Goal: Task Accomplishment & Management: Manage account settings

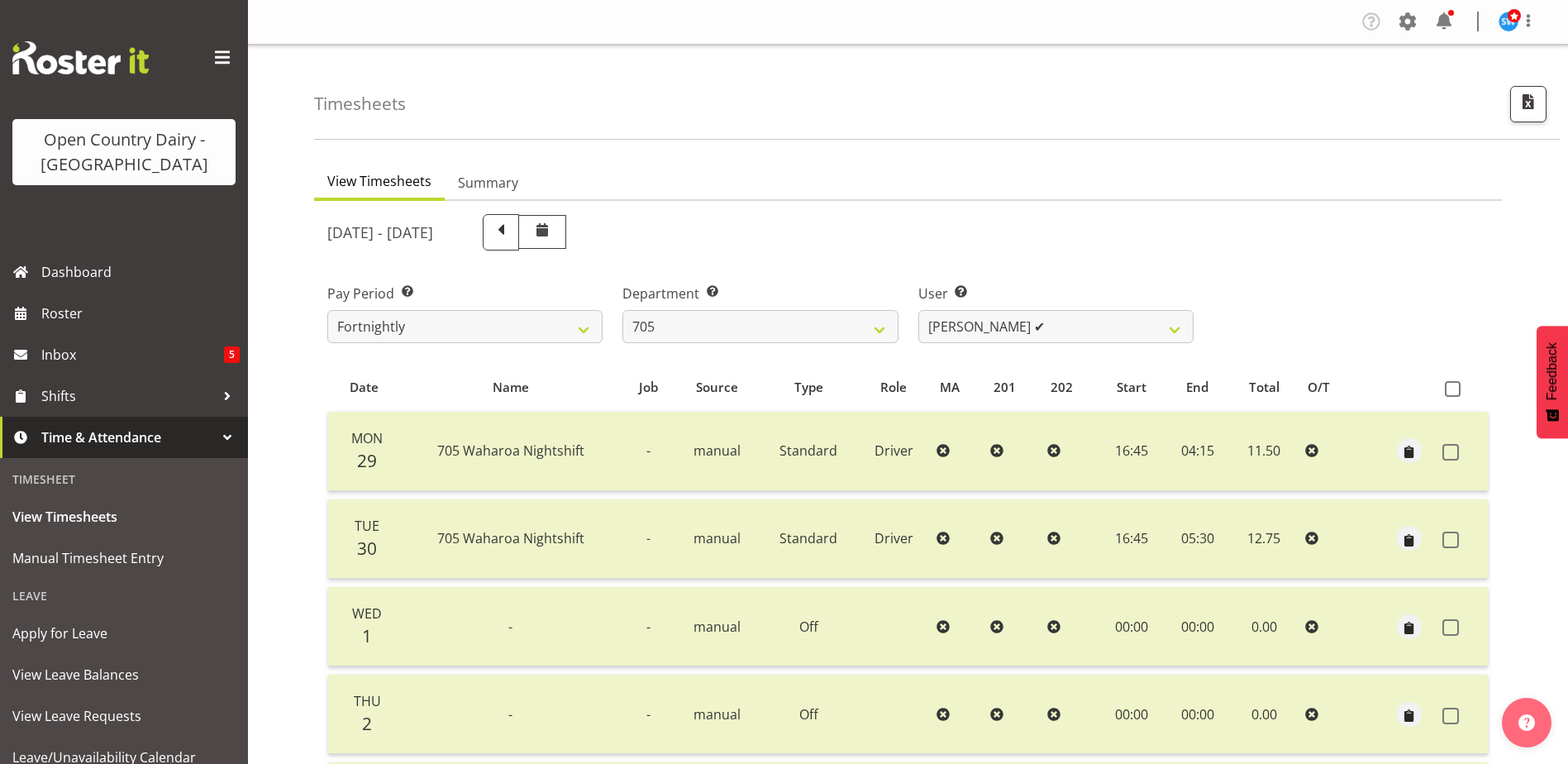
select select "714"
click at [1141, 322] on select "[PERSON_NAME] ✔ [PERSON_NAME] ❌ [PERSON_NAME] ❌ [PERSON_NAME] ❌" at bounding box center [1055, 326] width 275 height 33
select select "8282"
click at [918, 310] on select "[PERSON_NAME] ✔ [PERSON_NAME] ❌ [PERSON_NAME] ❌ [PERSON_NAME] ❌" at bounding box center [1055, 326] width 275 height 33
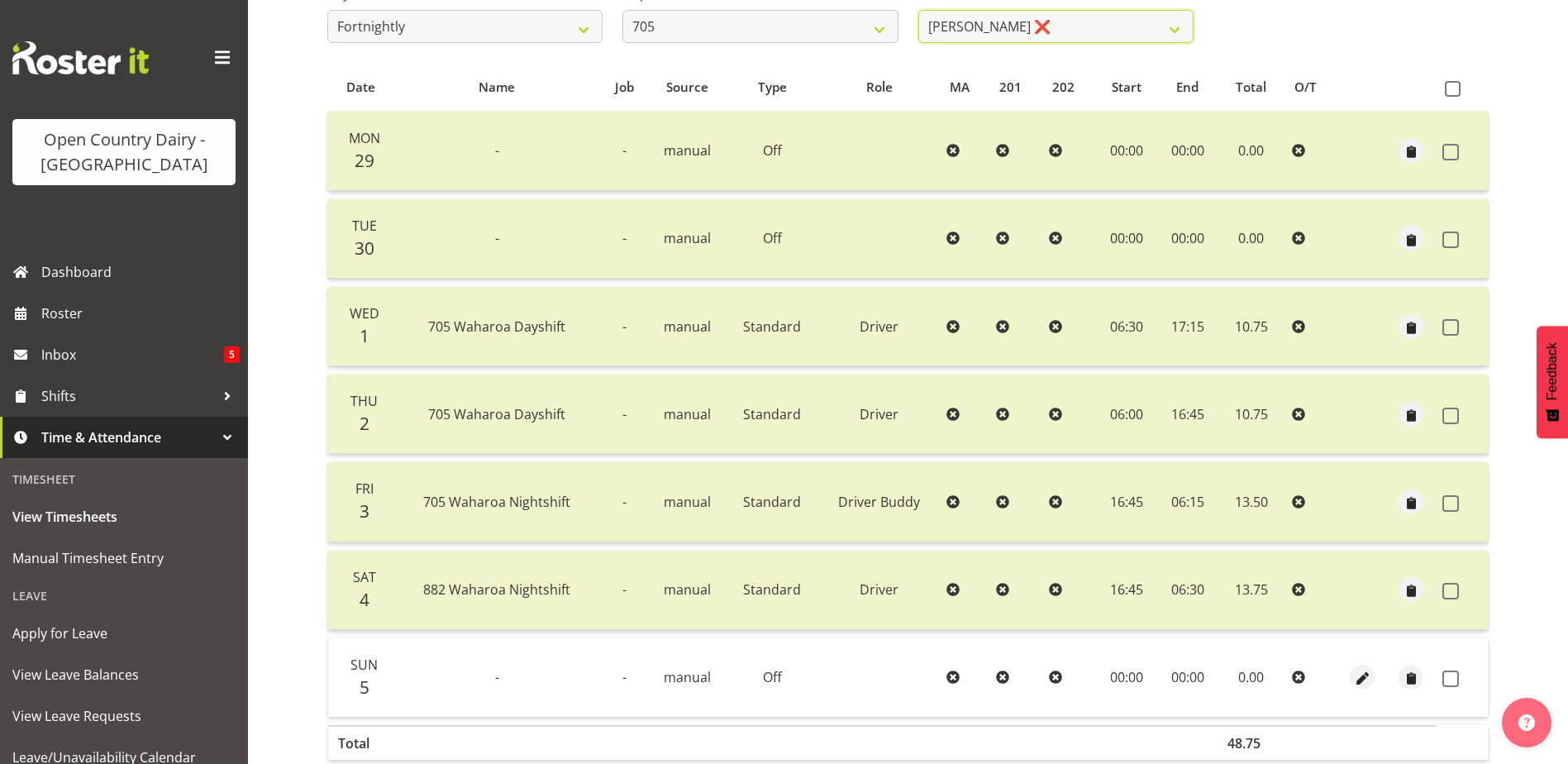
scroll to position [386, 0]
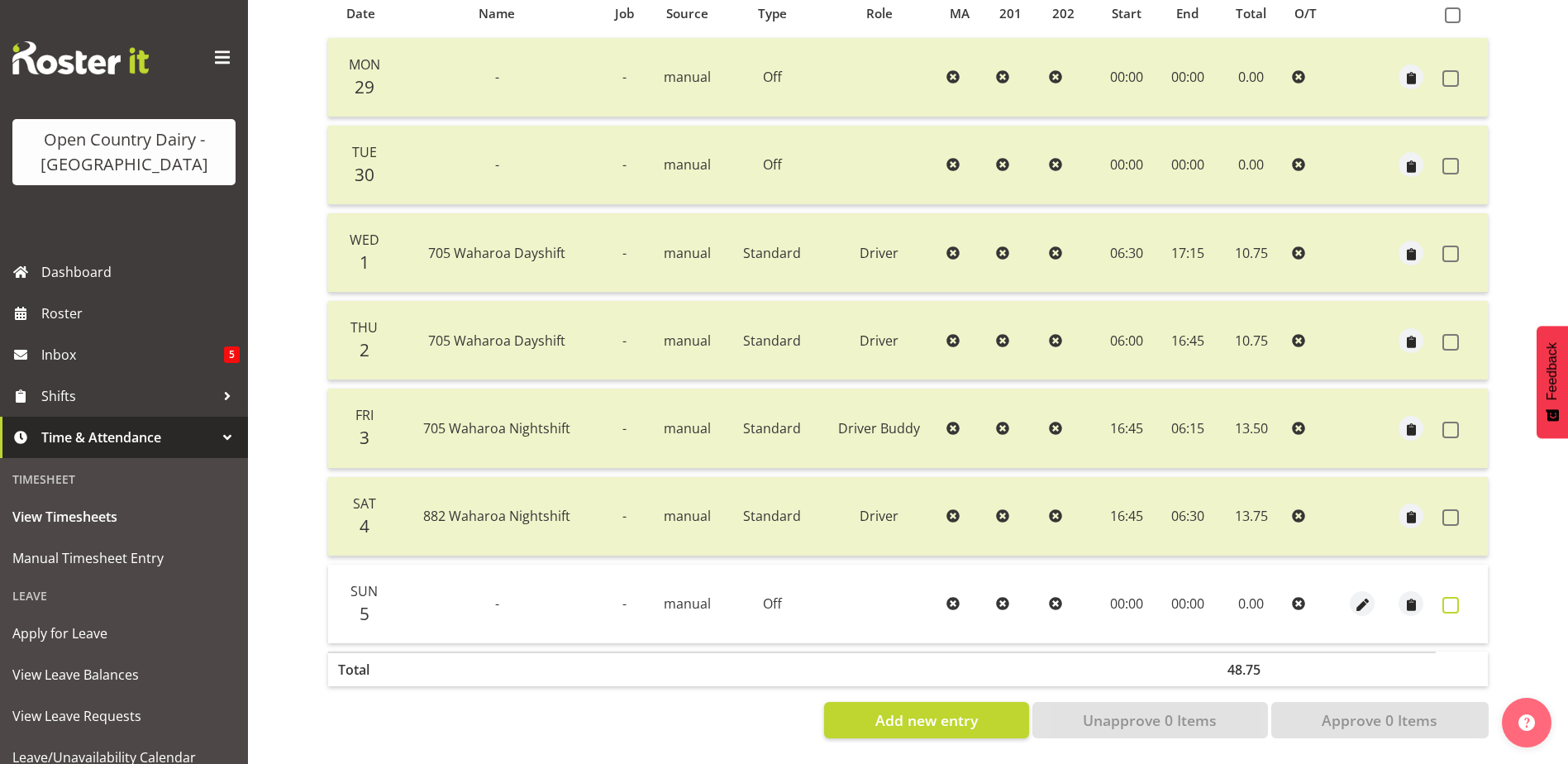
click at [1451, 597] on span at bounding box center [1450, 605] width 17 height 17
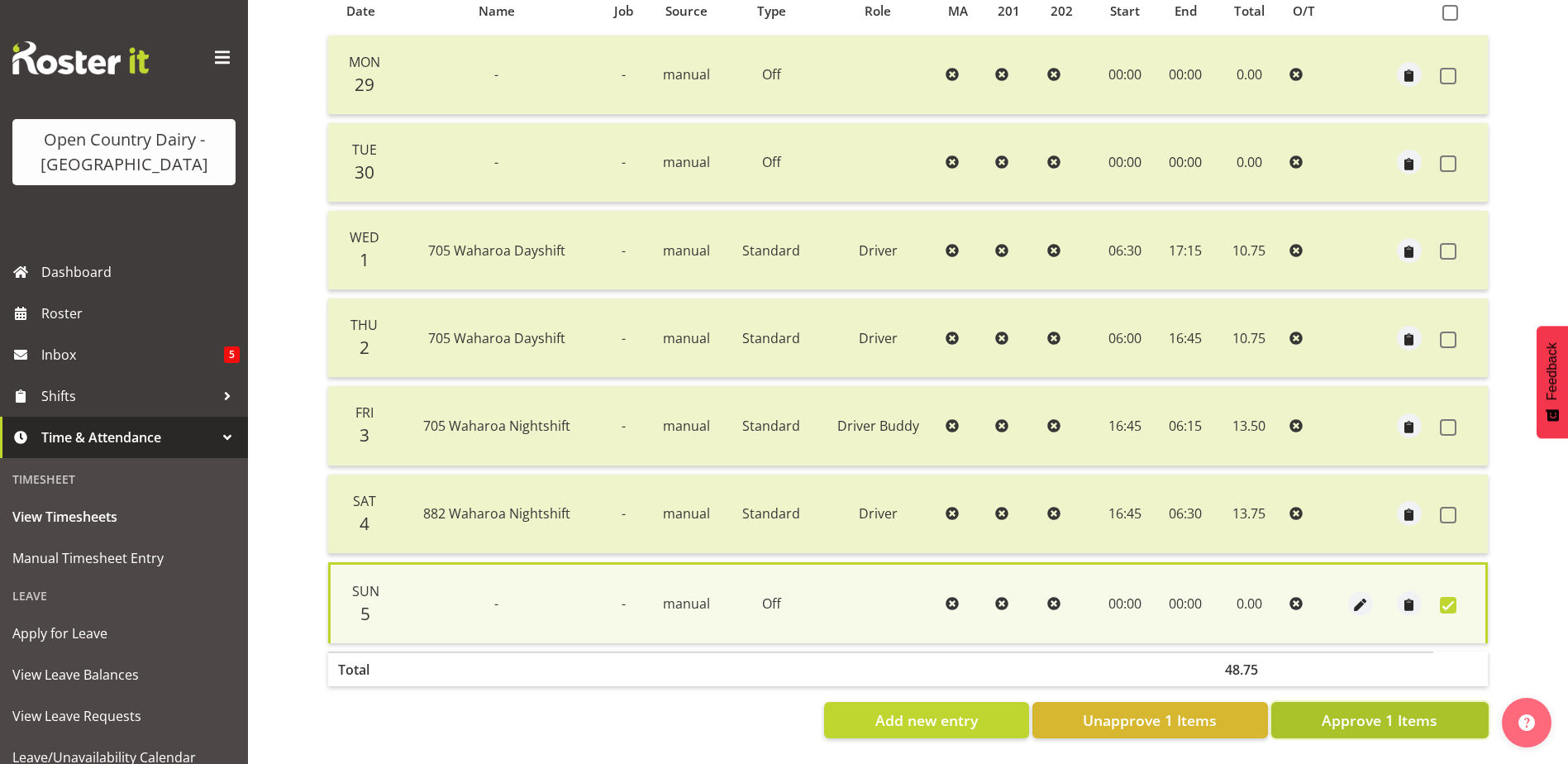
click at [1451, 707] on button "Approve 1 Items" at bounding box center [1380, 720] width 218 height 37
checkbox input "false"
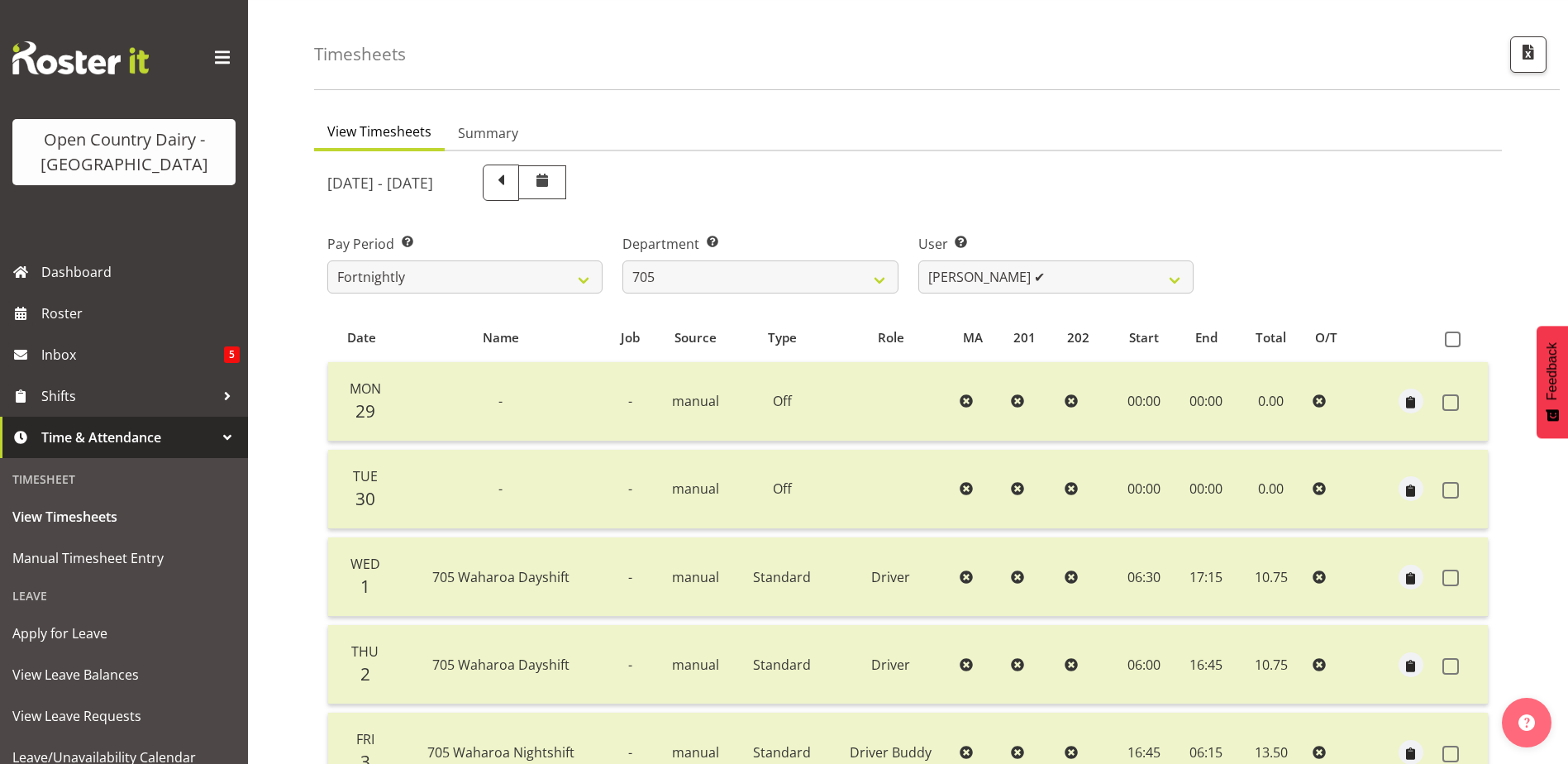
scroll to position [0, 0]
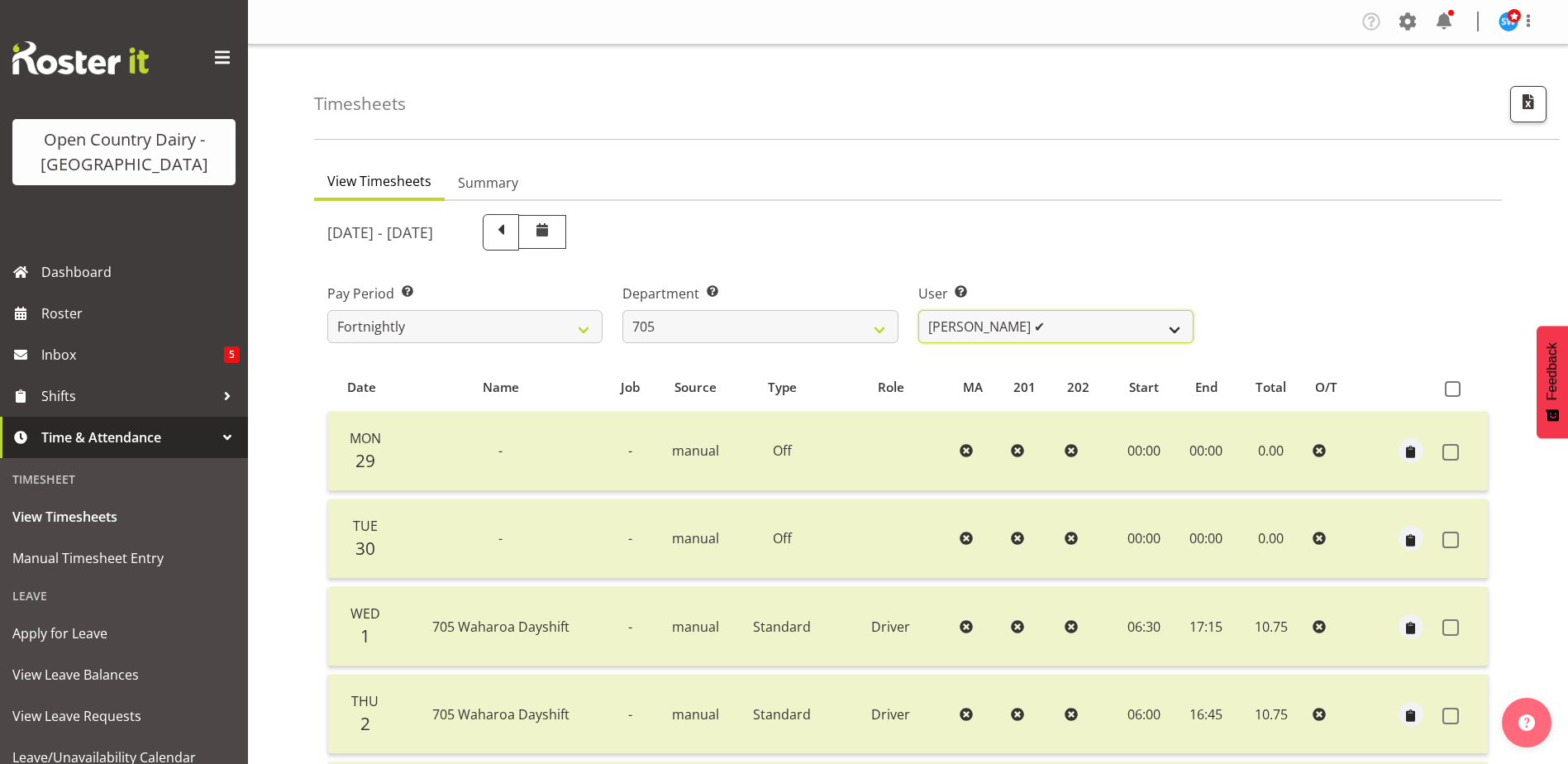
click at [1050, 327] on select "[PERSON_NAME] ✔ [PERSON_NAME] ✔ [PERSON_NAME] ❌ [PERSON_NAME] ❌" at bounding box center [1055, 326] width 275 height 33
select select "8257"
click at [918, 310] on select "[PERSON_NAME] ✔ [PERSON_NAME] ✔ [PERSON_NAME] ❌ [PERSON_NAME] ❌" at bounding box center [1055, 326] width 275 height 33
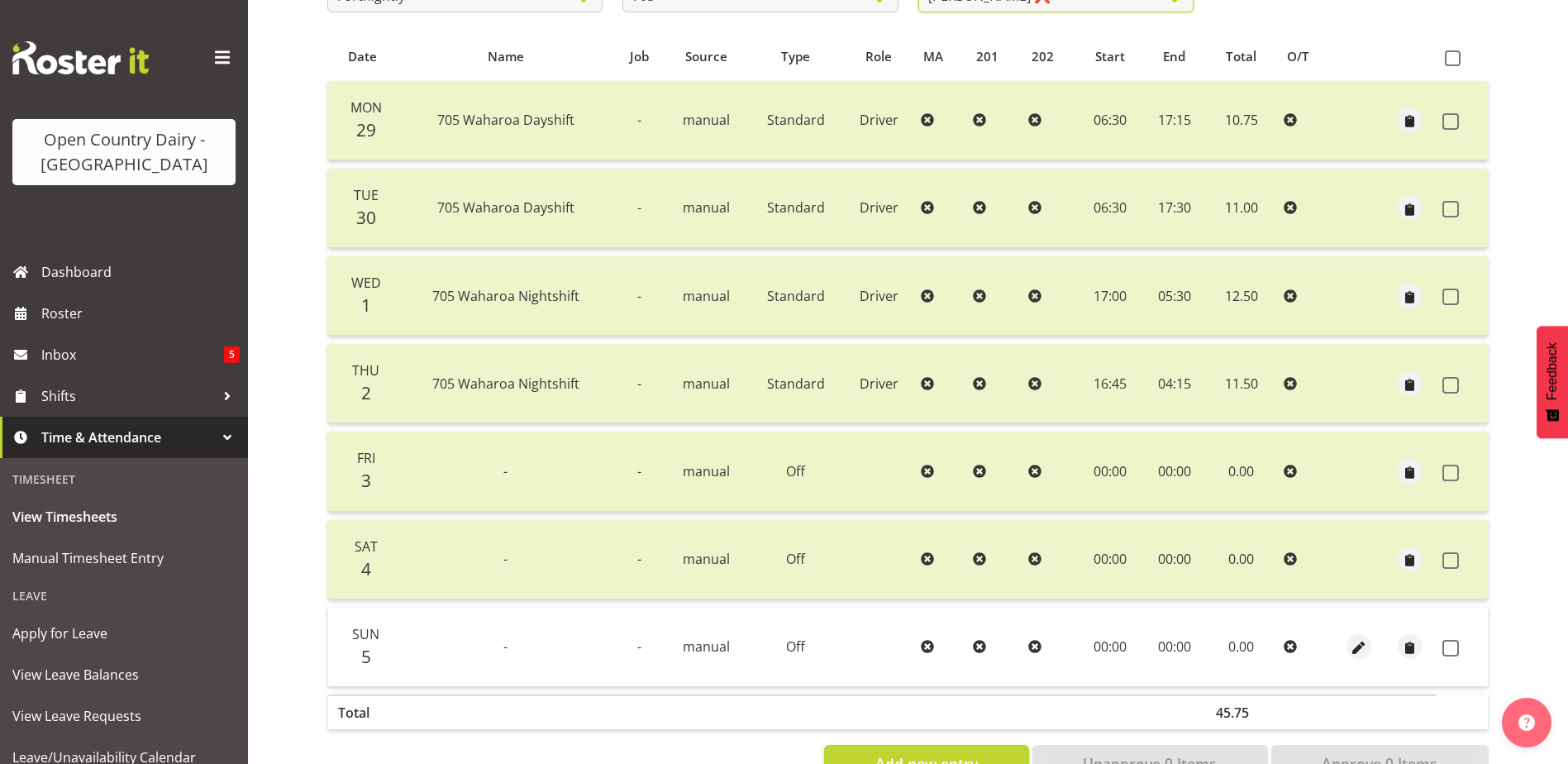
scroll to position [386, 0]
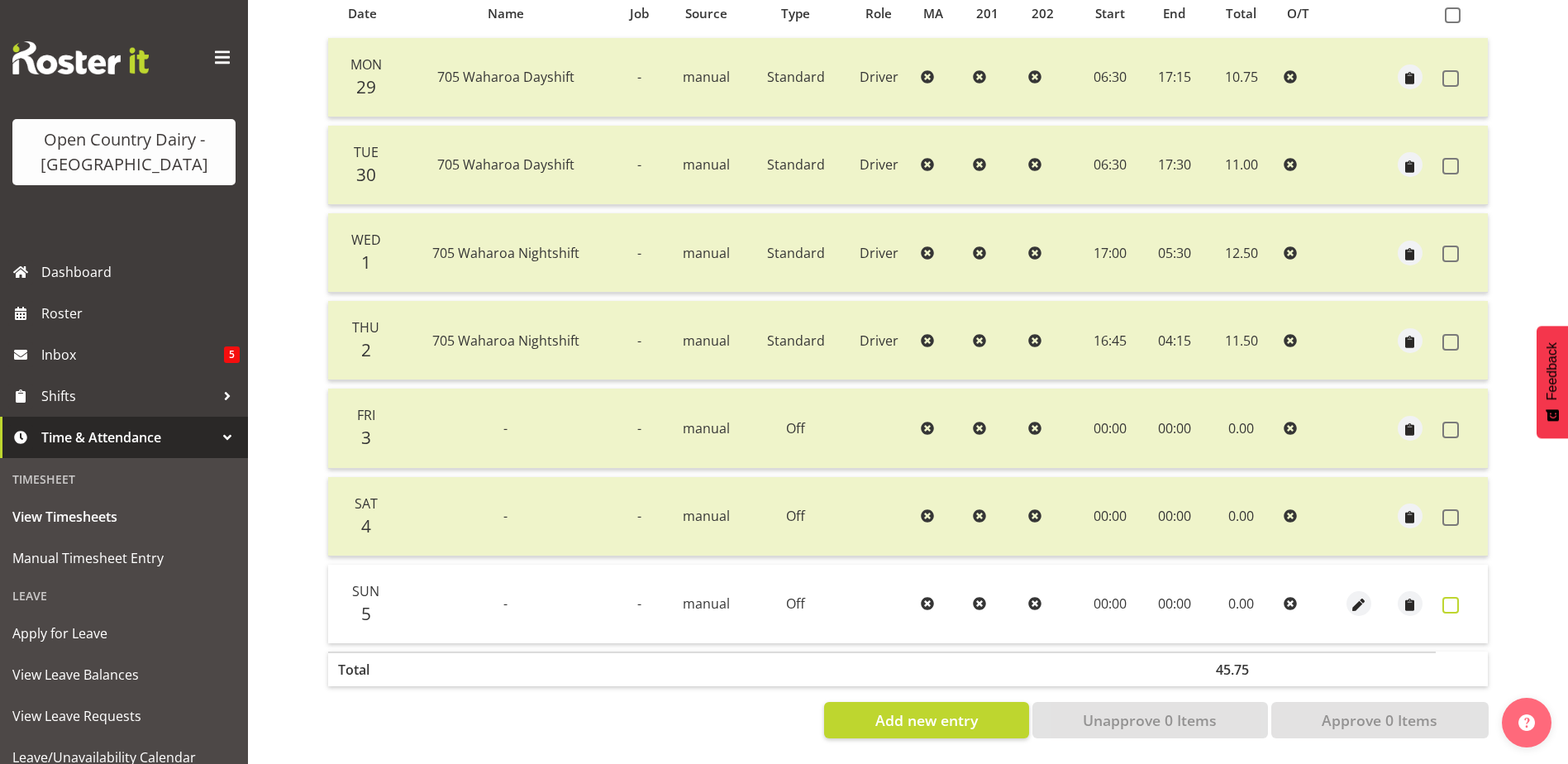
click at [1455, 597] on span at bounding box center [1450, 605] width 17 height 17
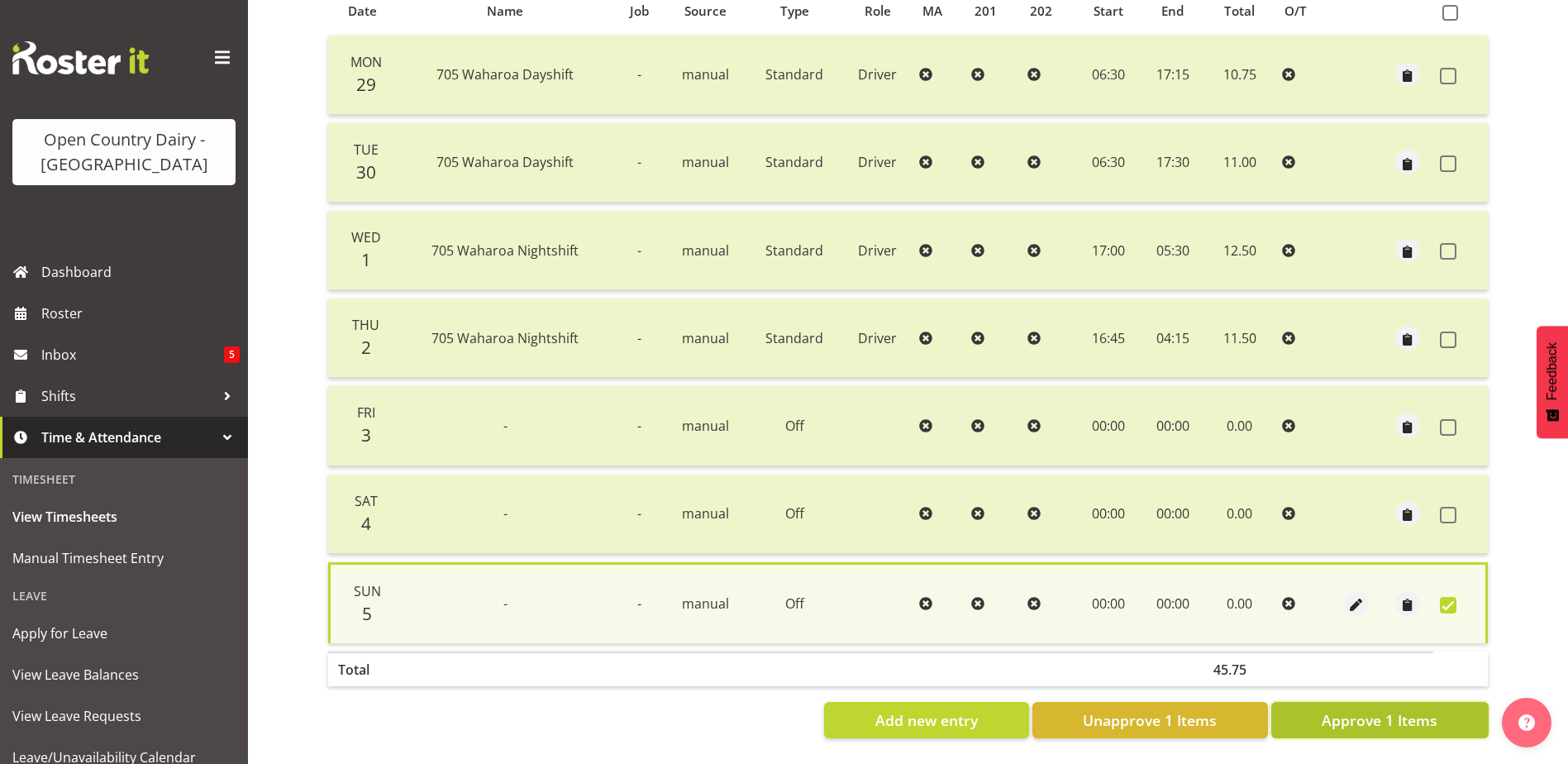
click at [1420, 710] on span "Approve 1 Items" at bounding box center [1379, 720] width 116 height 22
checkbox input "false"
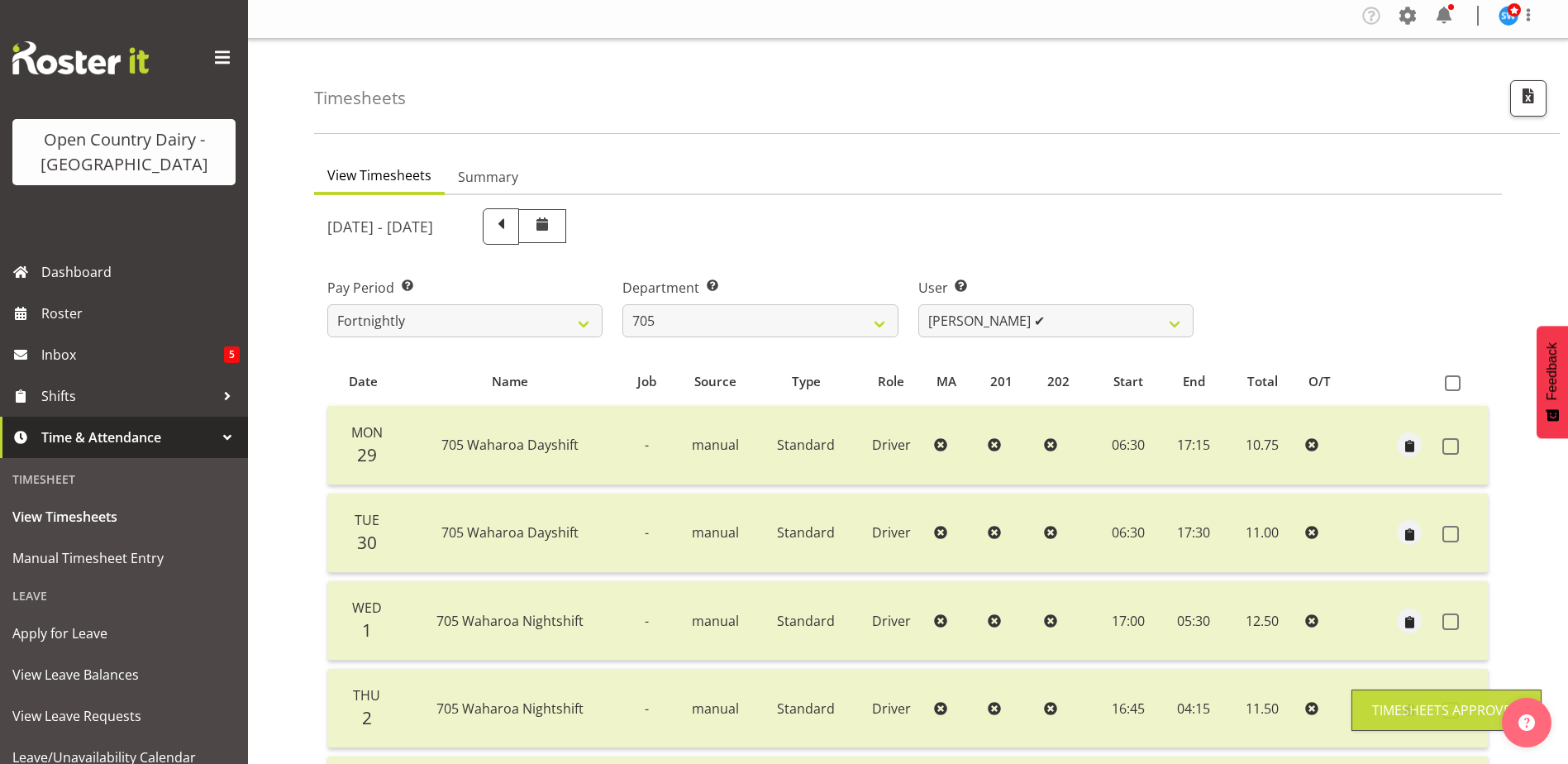
scroll to position [0, 0]
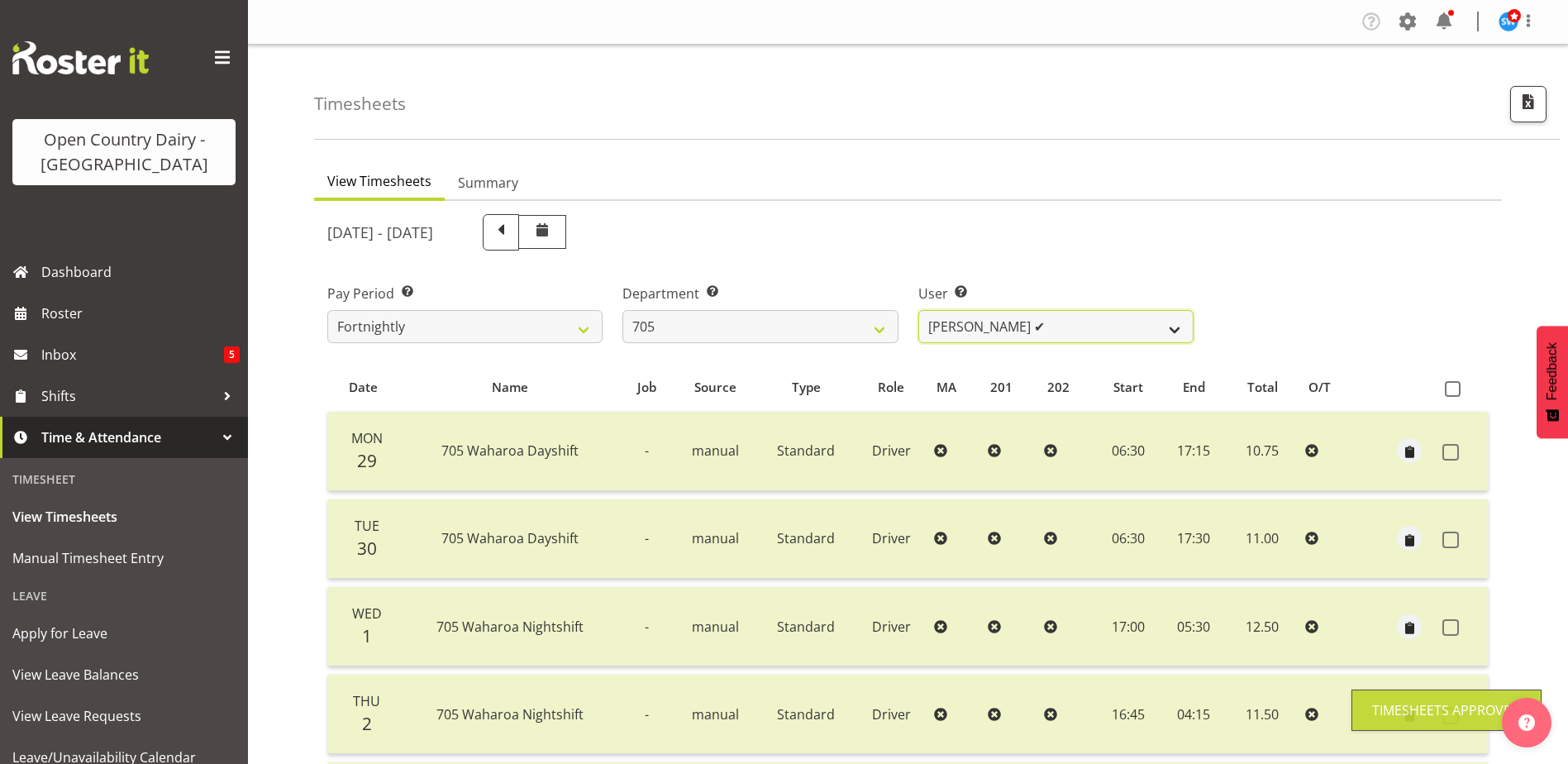
click at [1034, 324] on select "[PERSON_NAME] ✔ [PERSON_NAME] ✔ [PERSON_NAME] ✔ [PERSON_NAME] ❌" at bounding box center [1055, 326] width 275 height 33
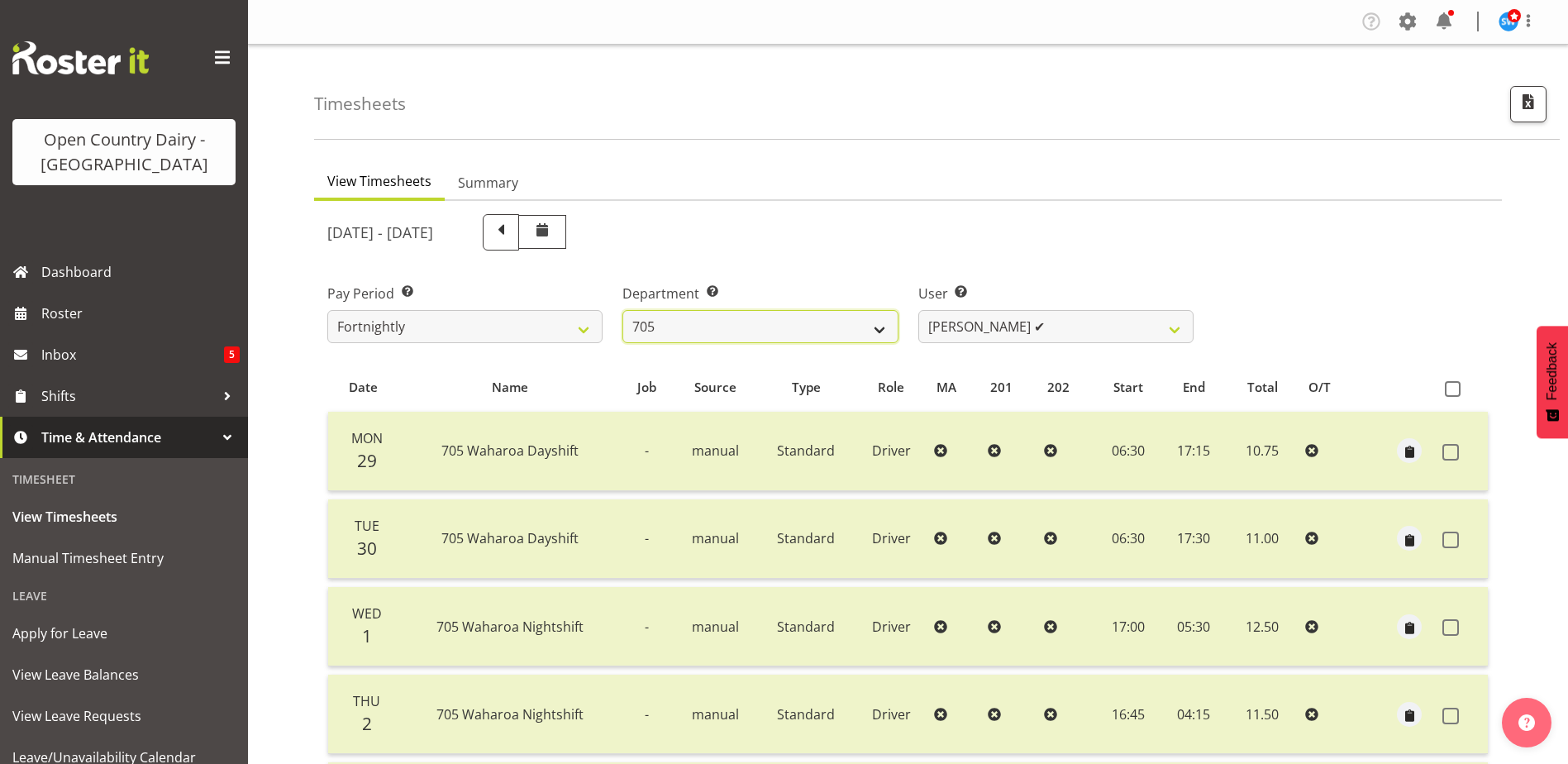
click at [699, 320] on select "701 702 703 704 705 706 707 708 709 710 711 712 713 714 715 716 717 718 719 720" at bounding box center [760, 326] width 275 height 33
select select "721"
click at [622, 310] on select "701 702 703 704 705 706 707 708 709 710 711 712 713 714 715 716 717 718 719 720" at bounding box center [760, 326] width 275 height 33
select select "11239"
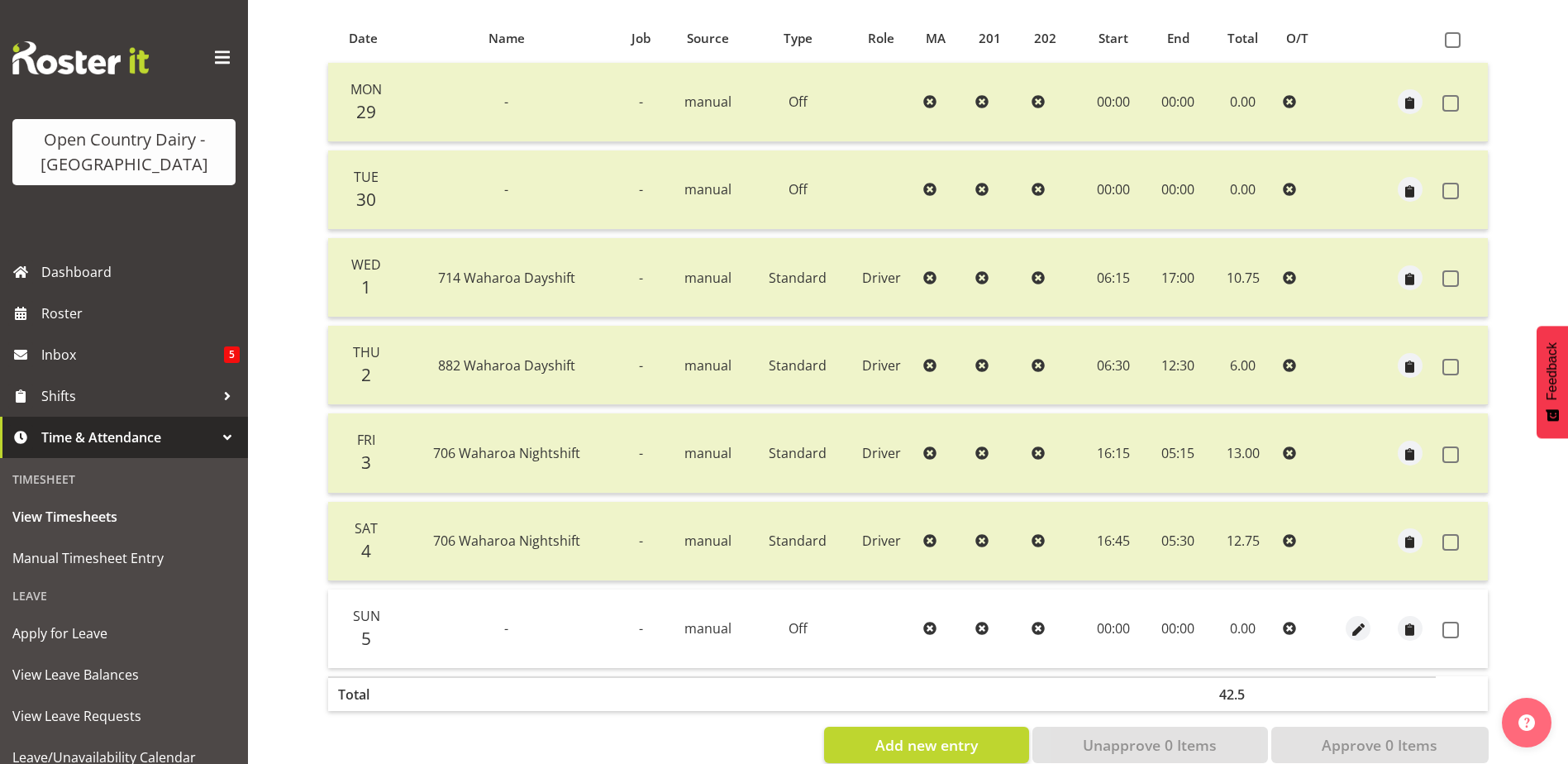
scroll to position [386, 0]
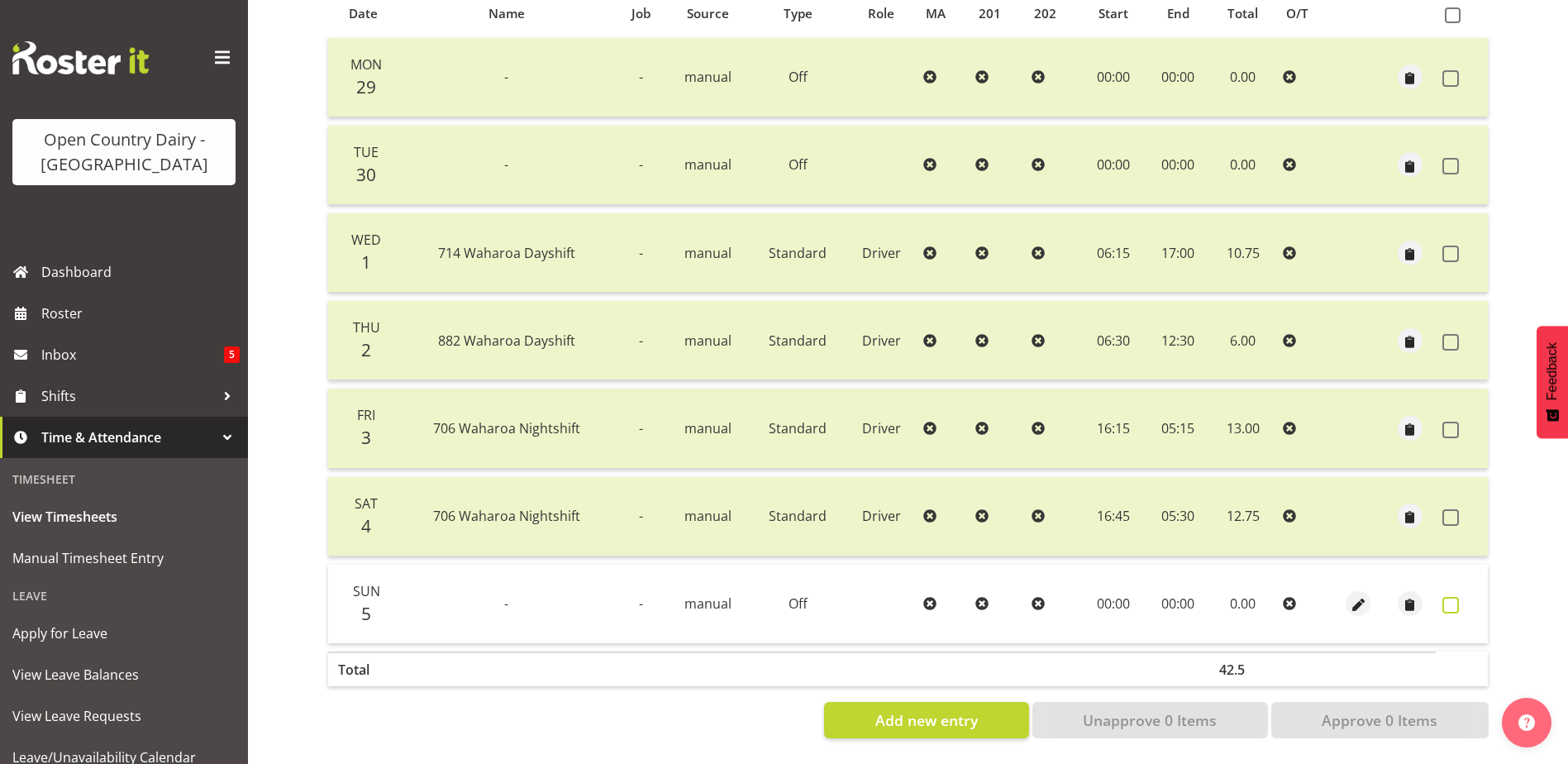
click at [1448, 598] on span at bounding box center [1450, 605] width 17 height 17
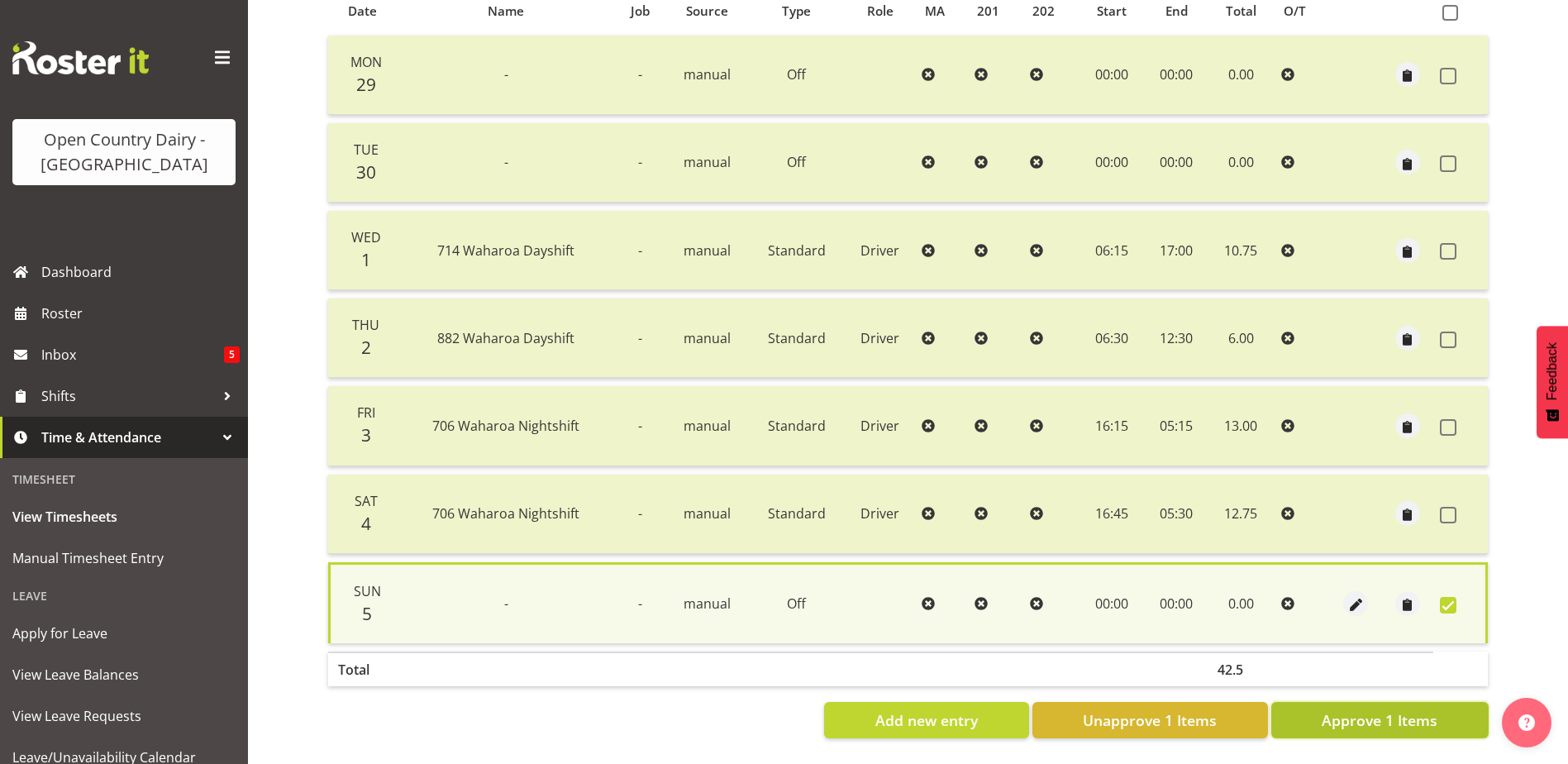
click at [1355, 713] on span "Approve 1 Items" at bounding box center [1379, 720] width 116 height 22
checkbox input "false"
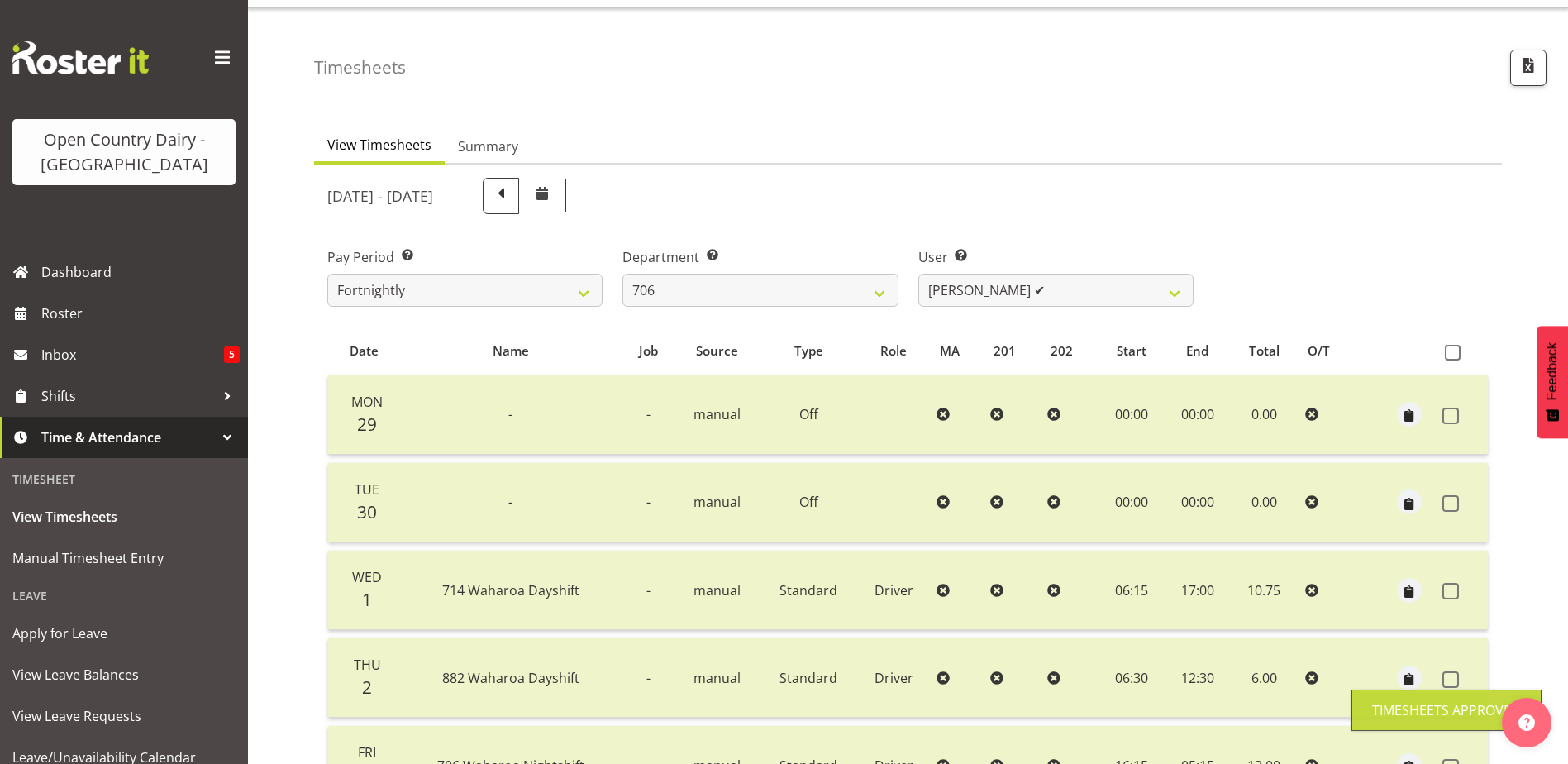
scroll to position [0, 0]
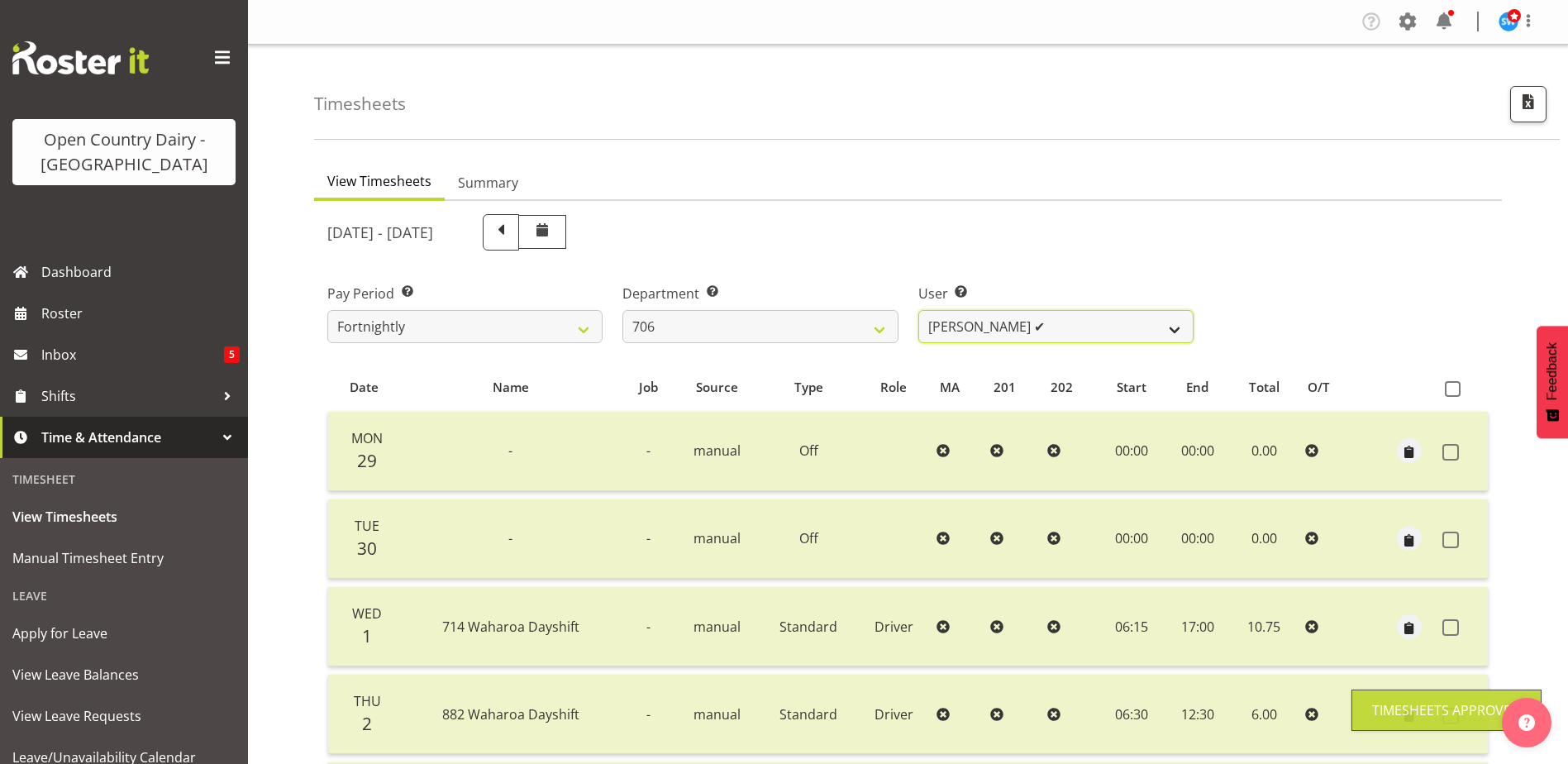
click at [1080, 329] on select "[PERSON_NAME] ✔ [PERSON_NAME] ❌ [PERSON_NAME] ❌ [PERSON_NAME] ❌" at bounding box center [1055, 326] width 275 height 33
select select "10389"
click at [918, 310] on select "[PERSON_NAME] ✔ [PERSON_NAME] ❌ [PERSON_NAME] ❌ [PERSON_NAME] ❌" at bounding box center [1055, 326] width 275 height 33
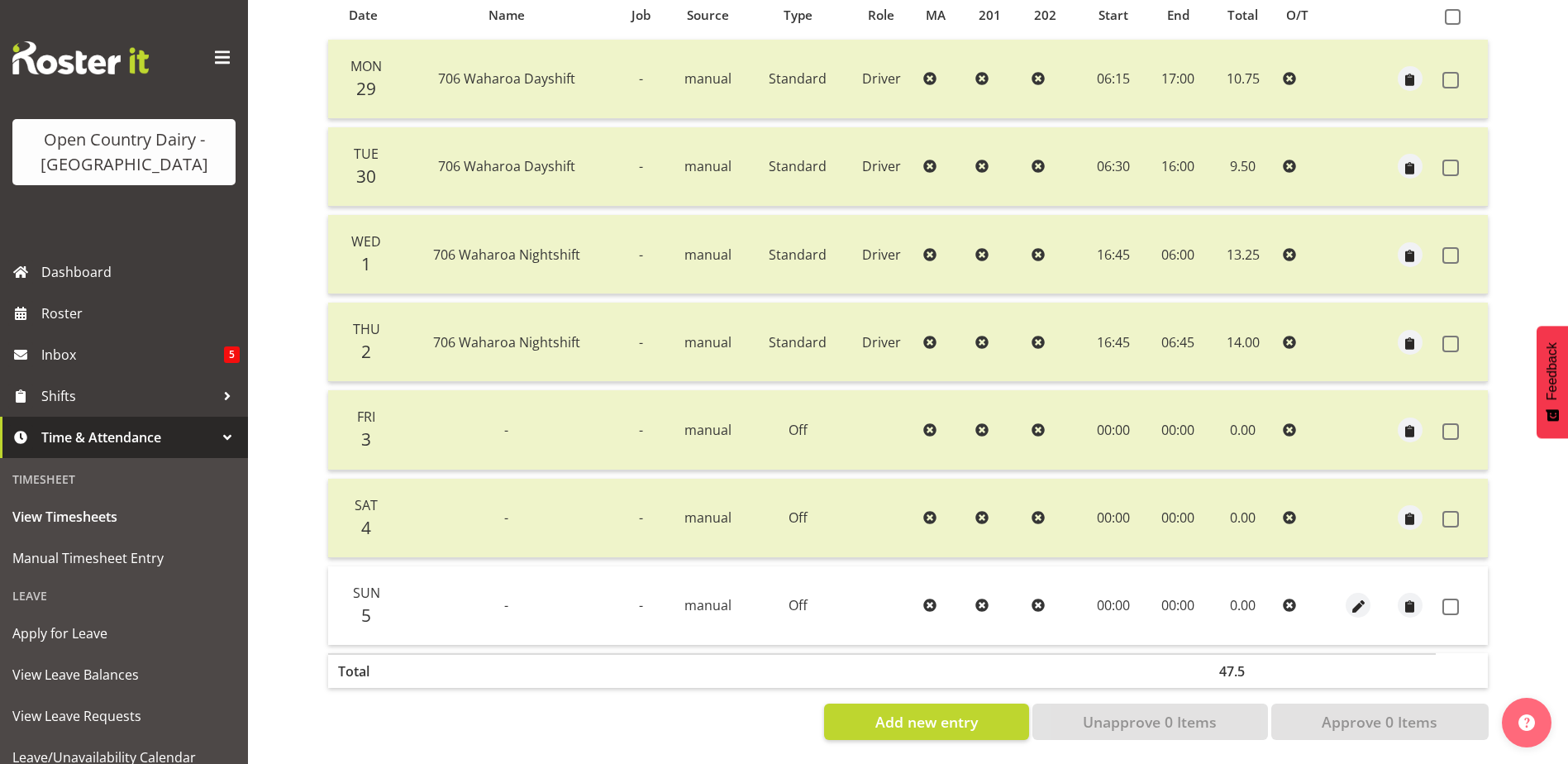
scroll to position [386, 0]
click at [1447, 597] on span at bounding box center [1450, 605] width 17 height 17
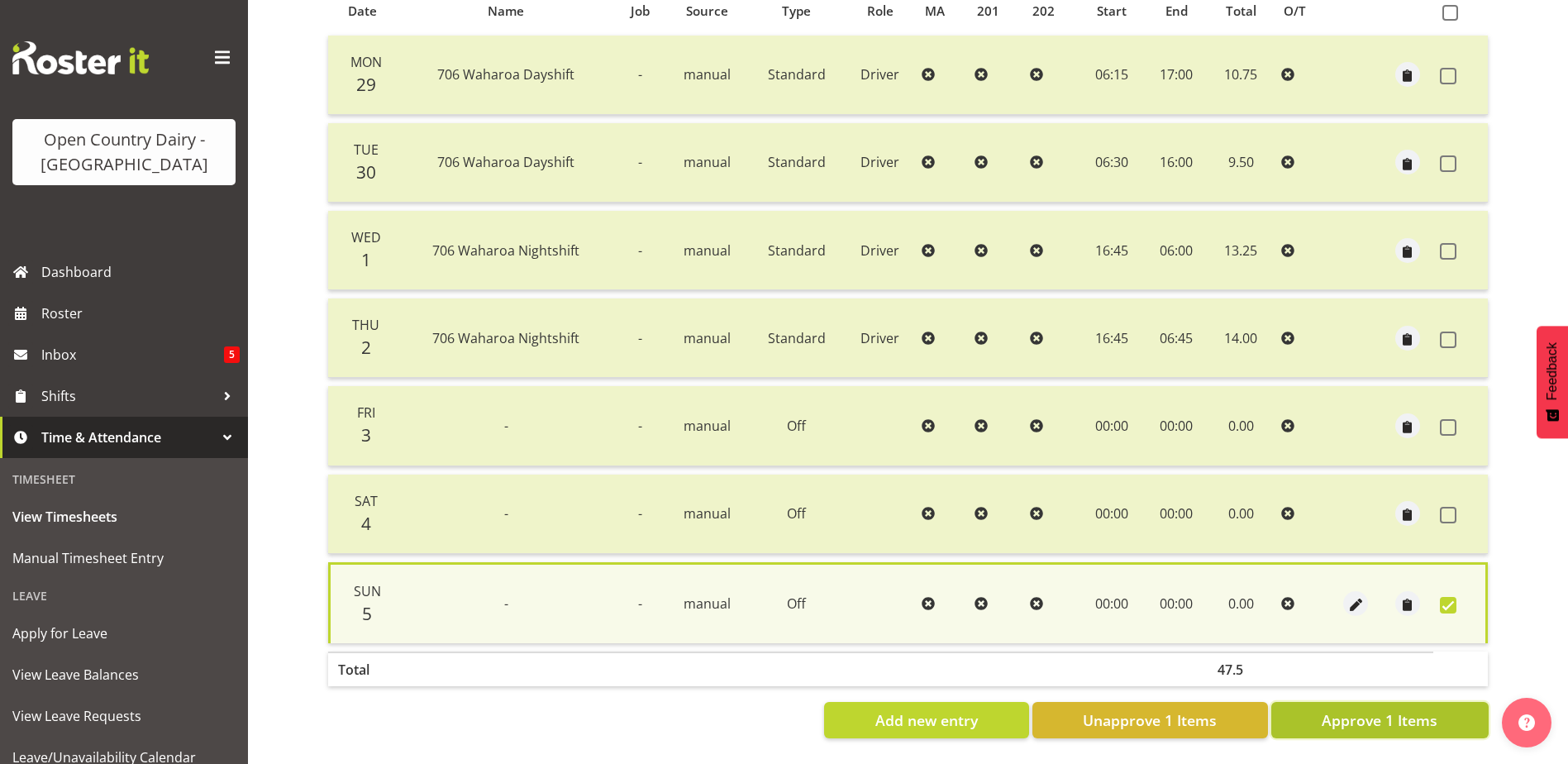
click at [1402, 709] on span "Approve 1 Items" at bounding box center [1379, 720] width 116 height 22
checkbox input "false"
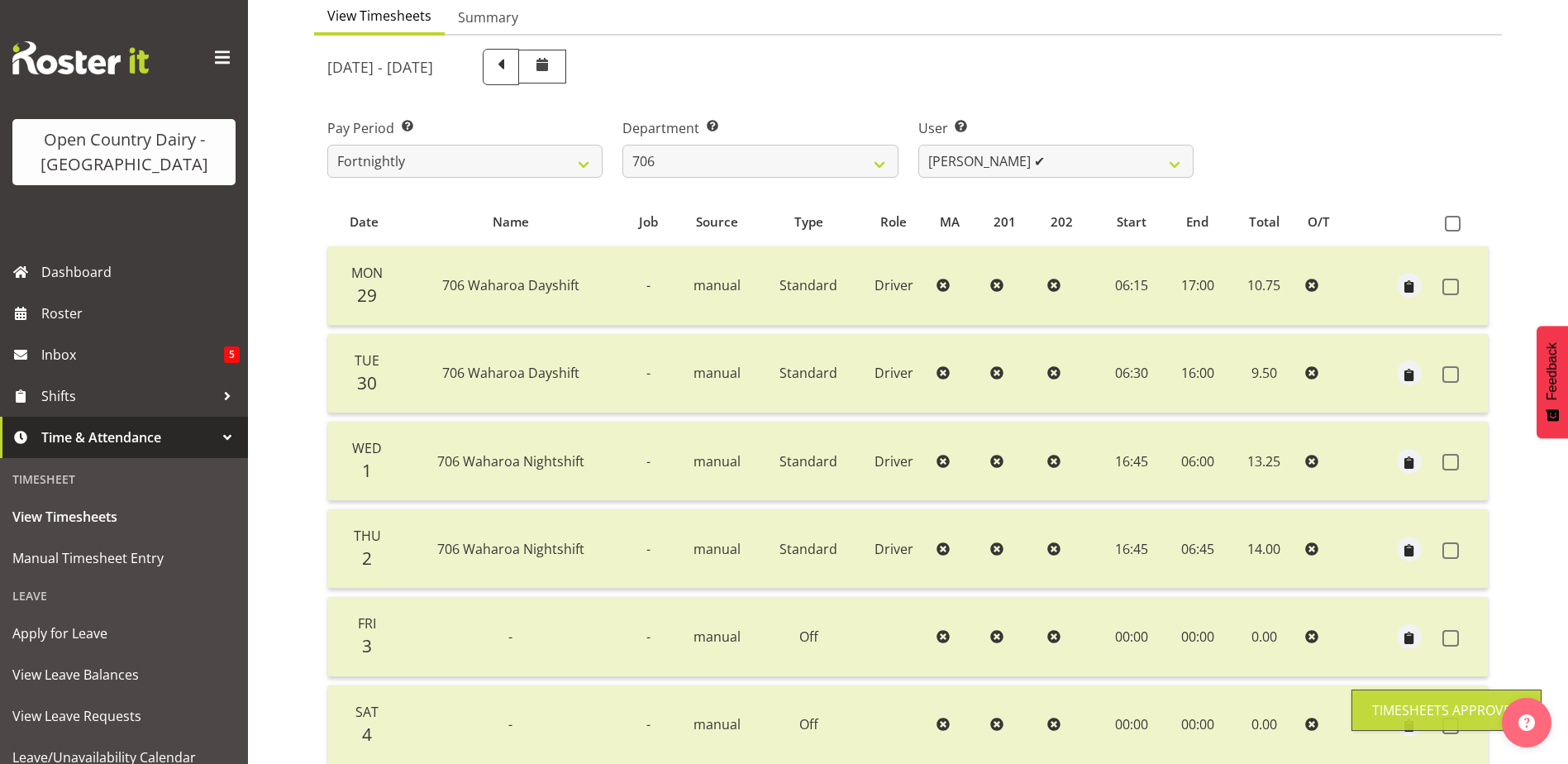
scroll to position [56, 0]
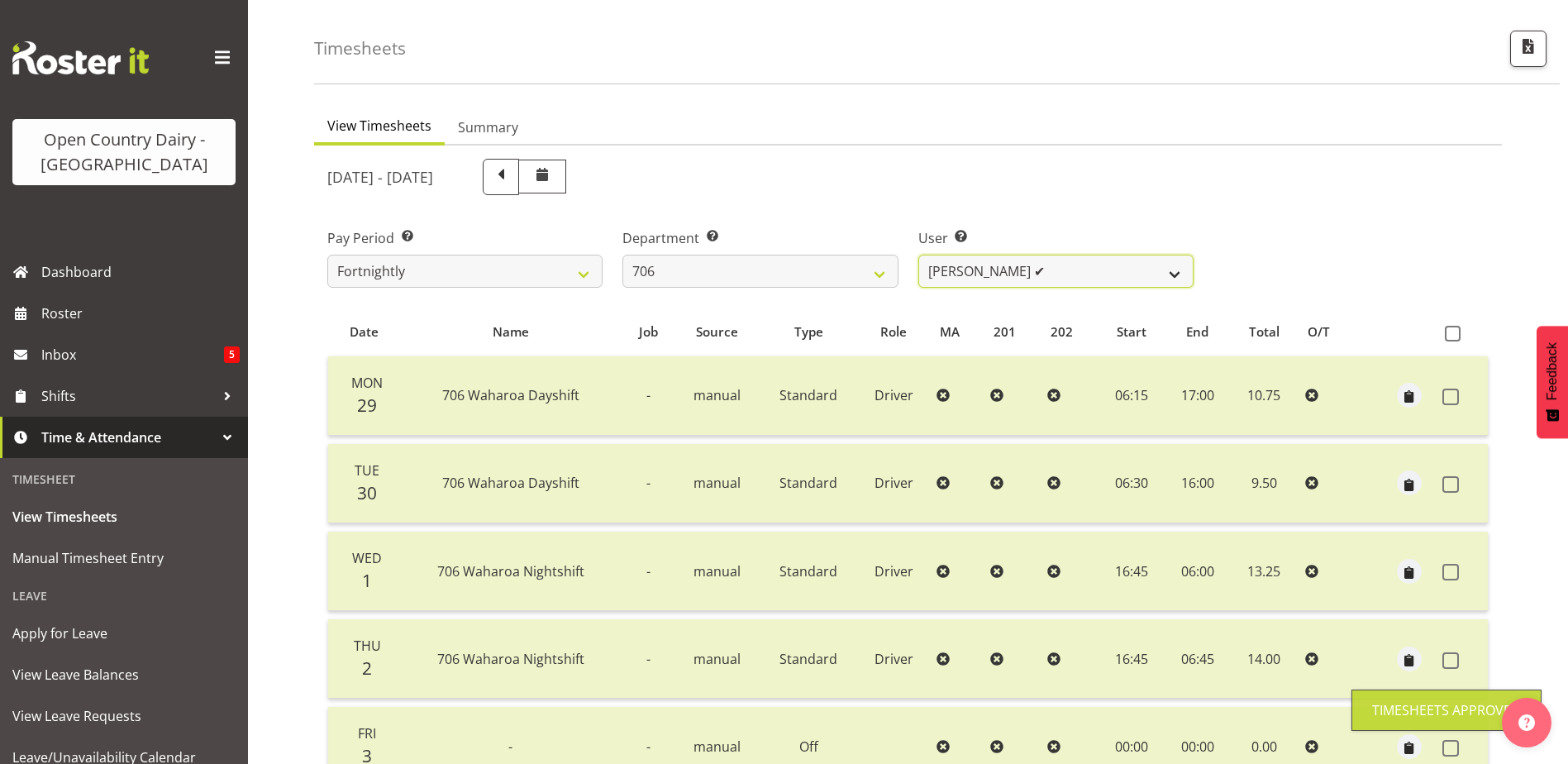
click at [1107, 267] on select "[PERSON_NAME] ✔ [PERSON_NAME] ✔ [PERSON_NAME] ❌ [PERSON_NAME] ❌" at bounding box center [1055, 271] width 275 height 33
select select "8472"
click at [918, 255] on select "[PERSON_NAME] ✔ [PERSON_NAME] ✔ [PERSON_NAME] ❌ [PERSON_NAME] ❌" at bounding box center [1055, 271] width 275 height 33
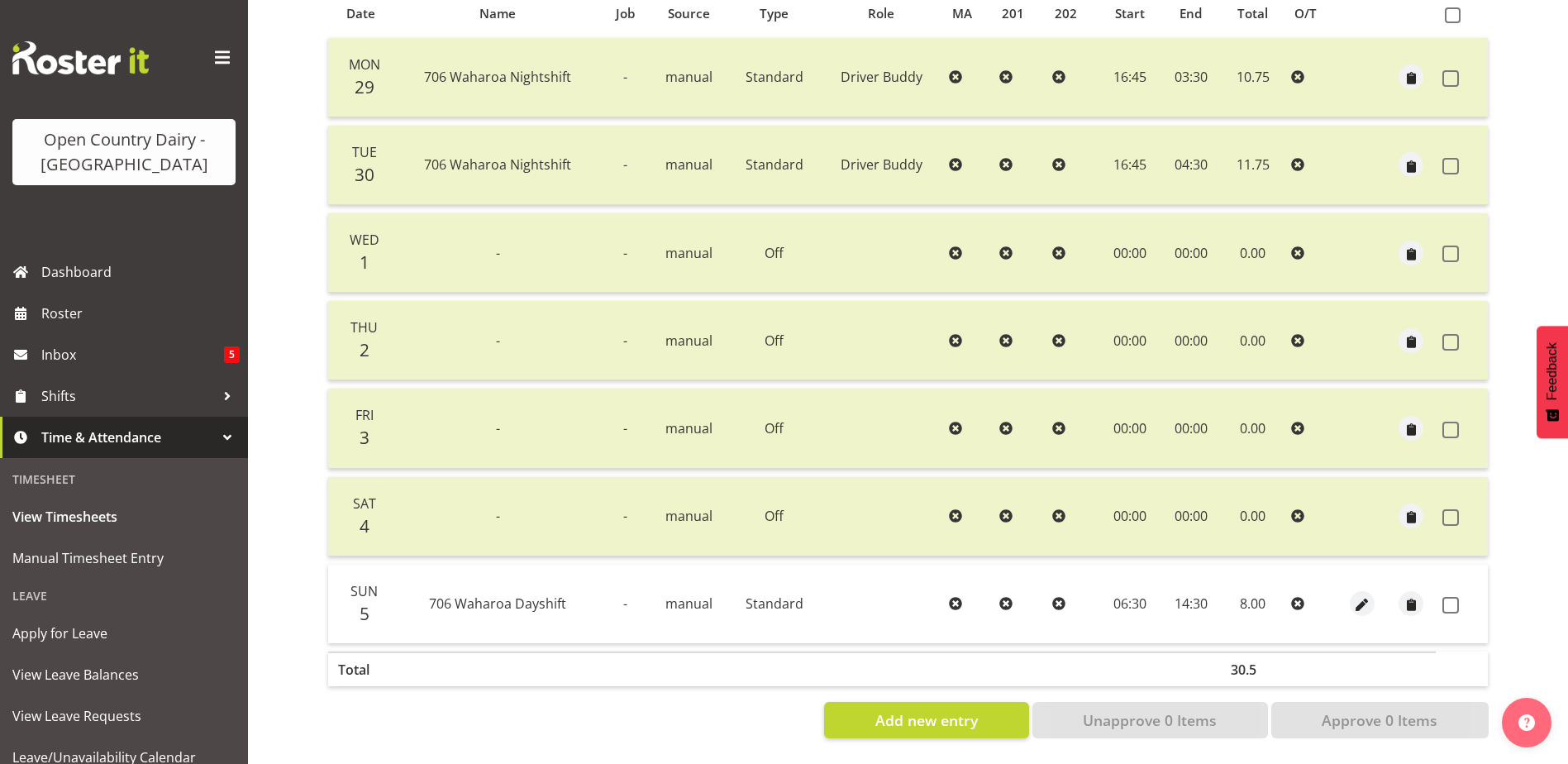
scroll to position [386, 0]
click at [1456, 597] on span at bounding box center [1450, 605] width 17 height 17
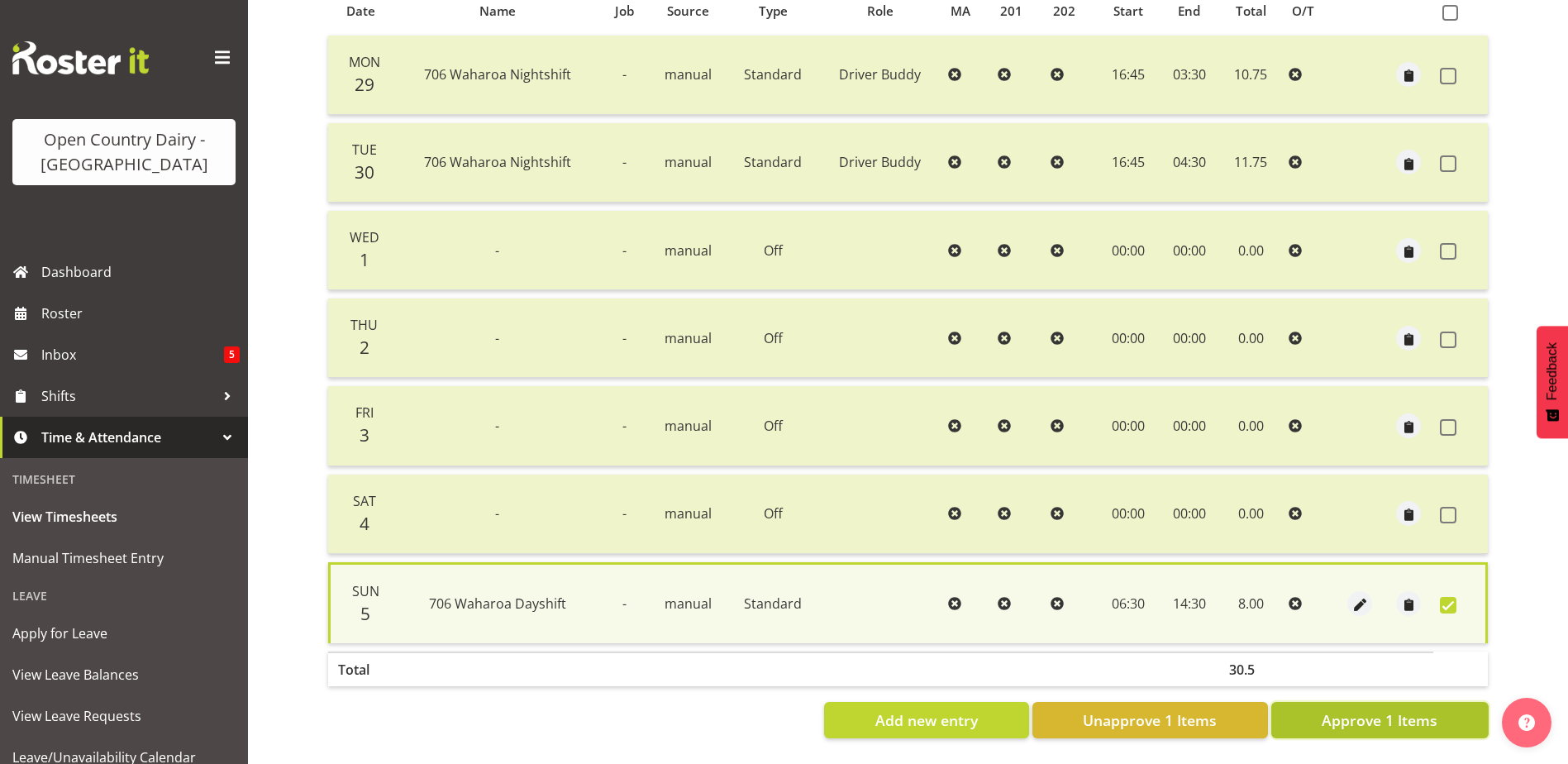
click at [1383, 709] on span "Approve 1 Items" at bounding box center [1379, 720] width 116 height 22
checkbox input "false"
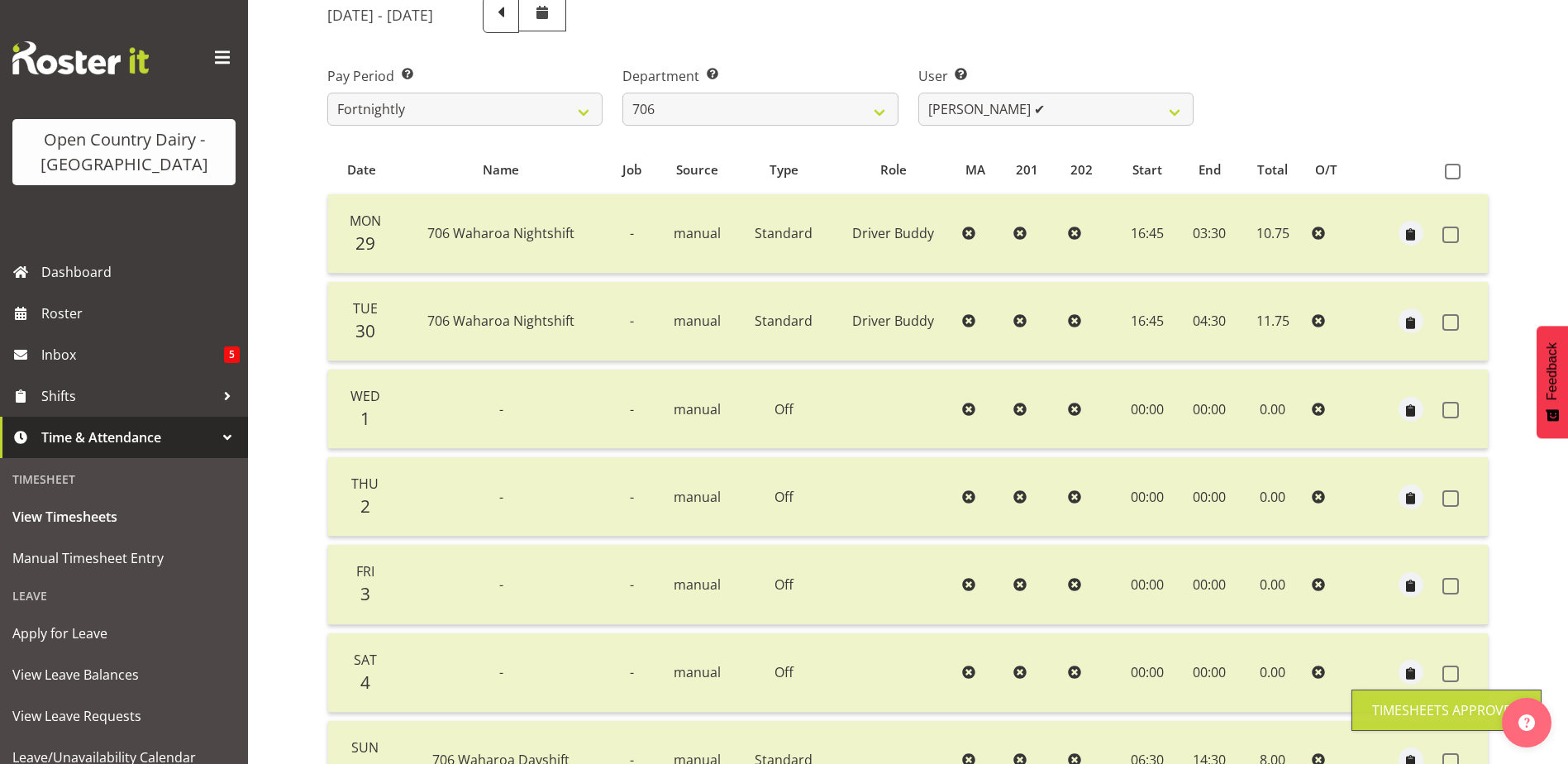
scroll to position [0, 0]
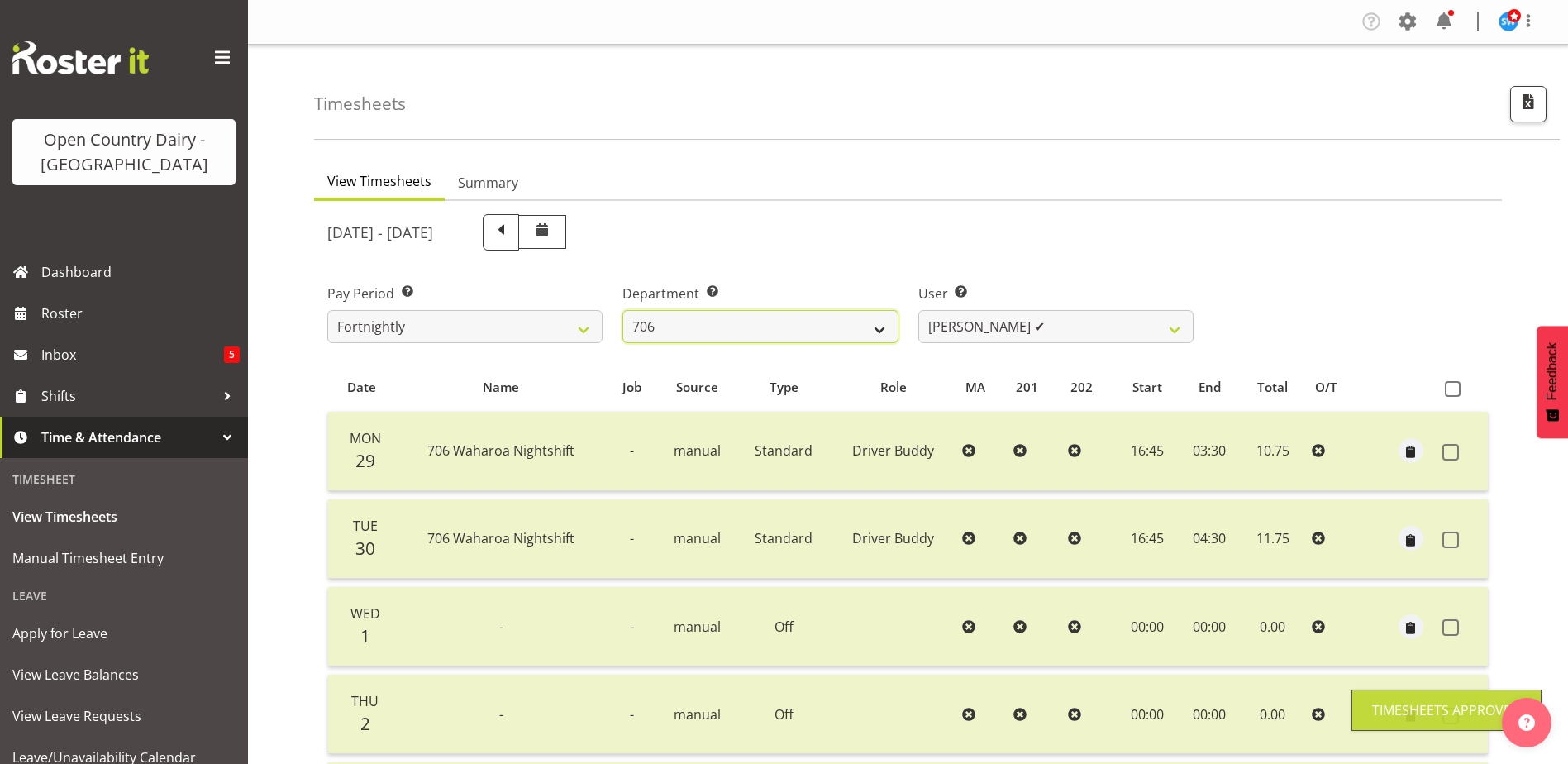
click at [860, 329] on select "701 702 703 704 705 706 707 708 709 710 711 712 713 714 715 716 717 718 719 720" at bounding box center [760, 326] width 275 height 33
select select "811"
click at [622, 310] on select "701 702 703 704 705 706 707 708 709 710 711 712 713 714 715 716 717 718 719 720" at bounding box center [760, 326] width 275 height 33
select select "8161"
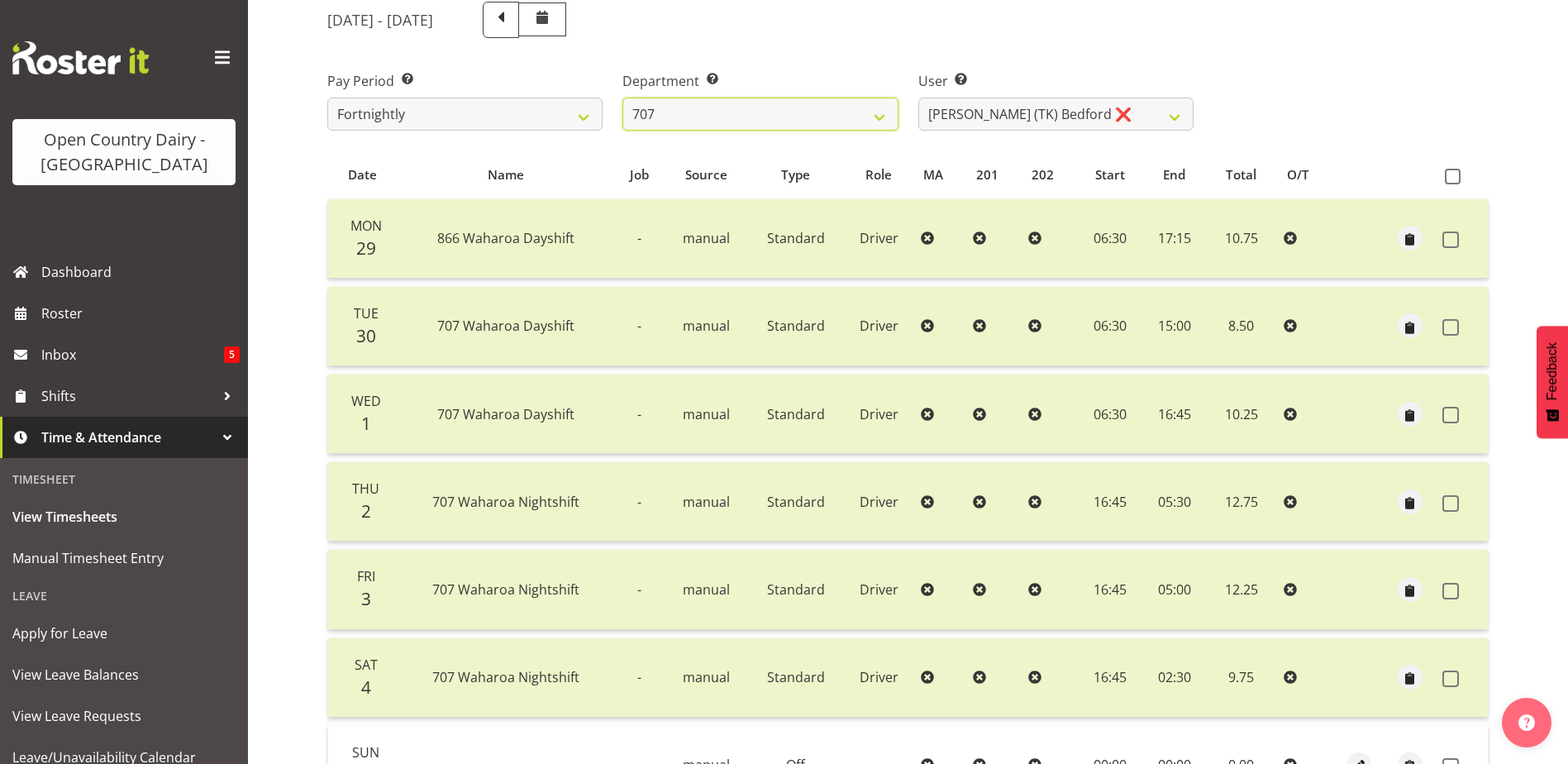
scroll to position [248, 0]
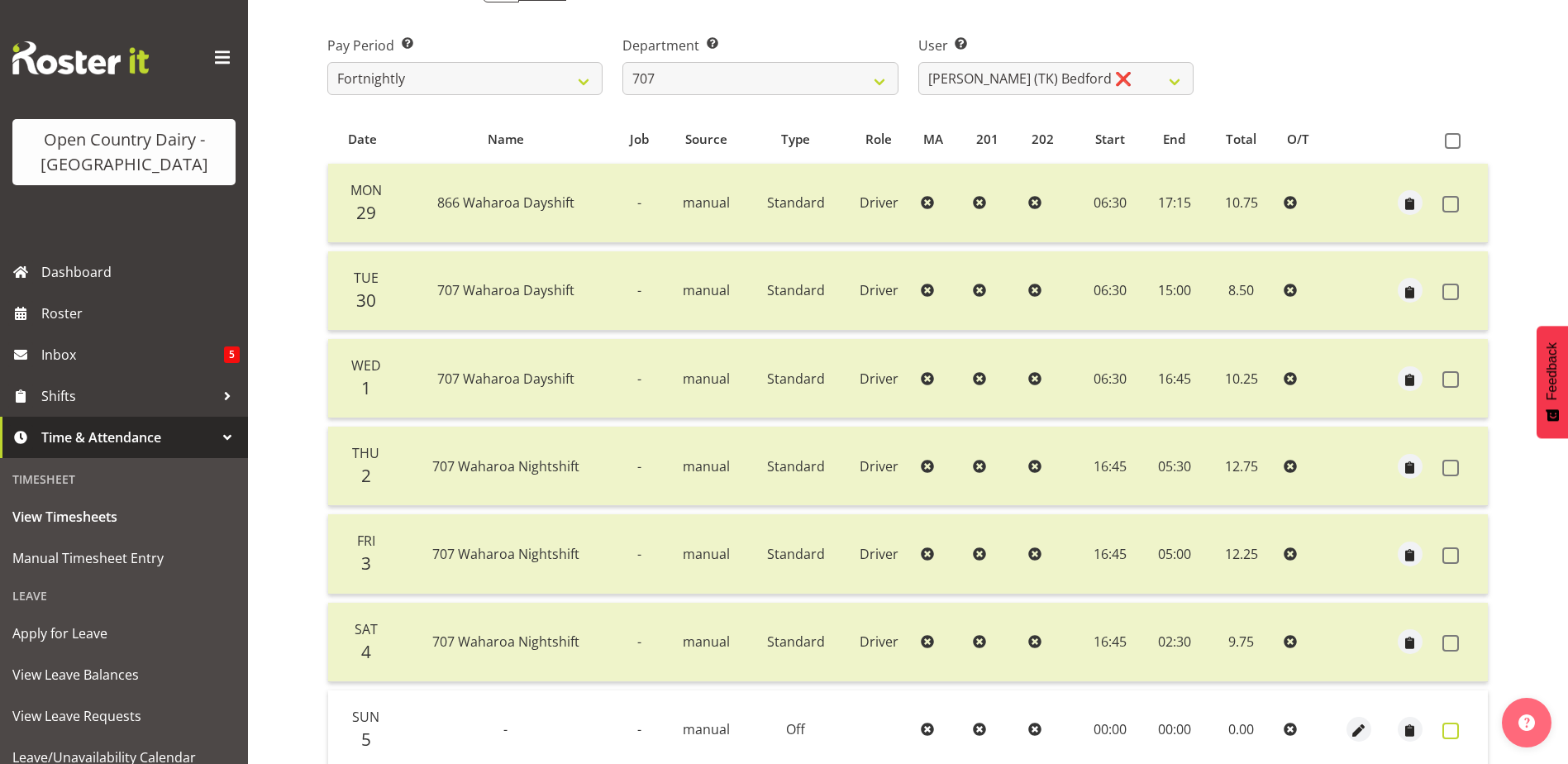
click at [1453, 731] on span at bounding box center [1450, 730] width 17 height 17
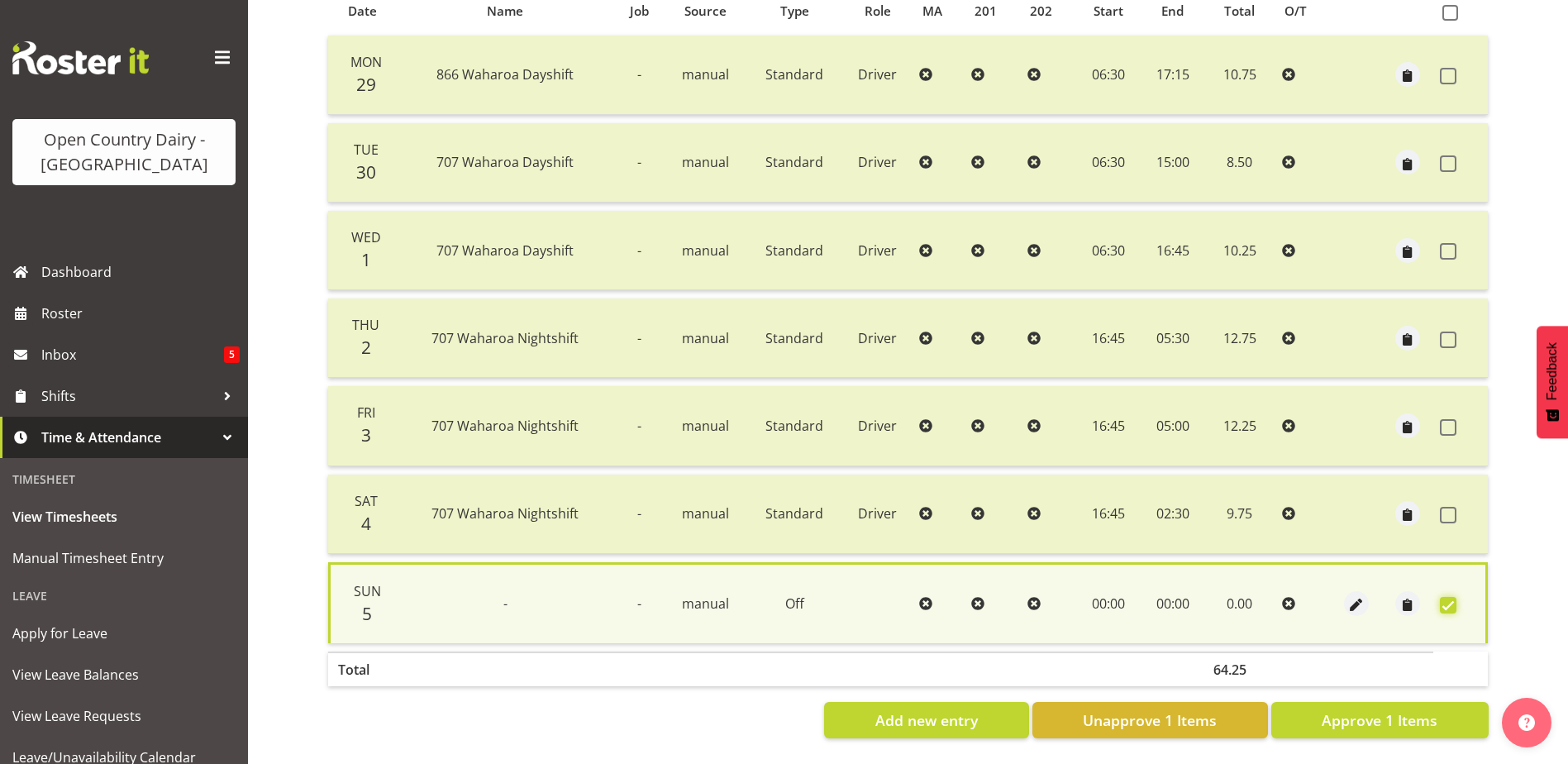
scroll to position [388, 0]
click at [1358, 713] on span "Approve 1 Items" at bounding box center [1379, 720] width 116 height 22
checkbox input "false"
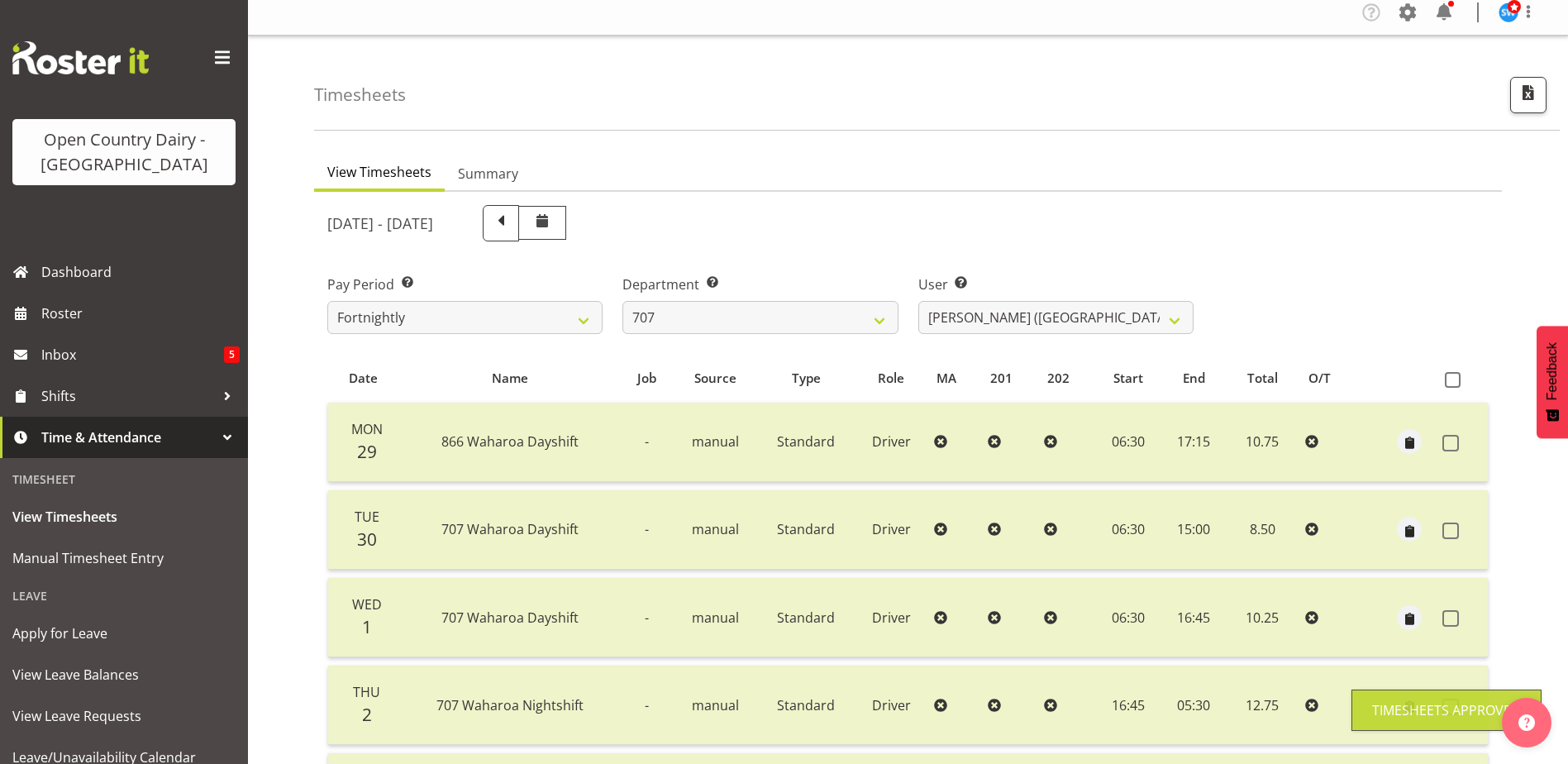
scroll to position [0, 0]
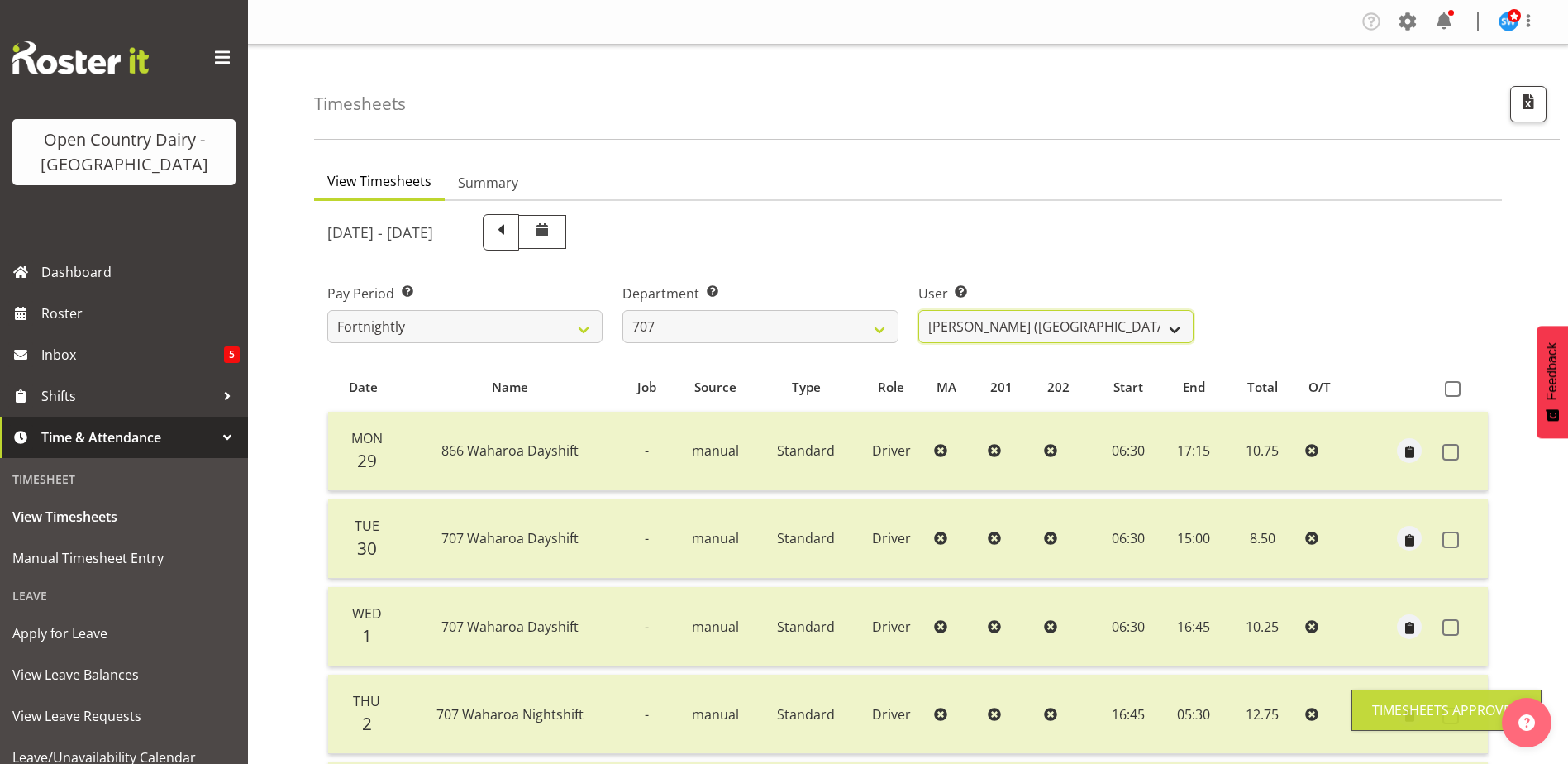
click at [1089, 325] on select "[PERSON_NAME] (TK) Bedford ✔ [PERSON_NAME] (Junior) ❌ [PERSON_NAME] ❌" at bounding box center [1055, 326] width 275 height 33
click at [918, 310] on select "[PERSON_NAME] (TK) Bedford ✔ [PERSON_NAME] (Junior) ❌ [PERSON_NAME] ❌" at bounding box center [1055, 326] width 275 height 33
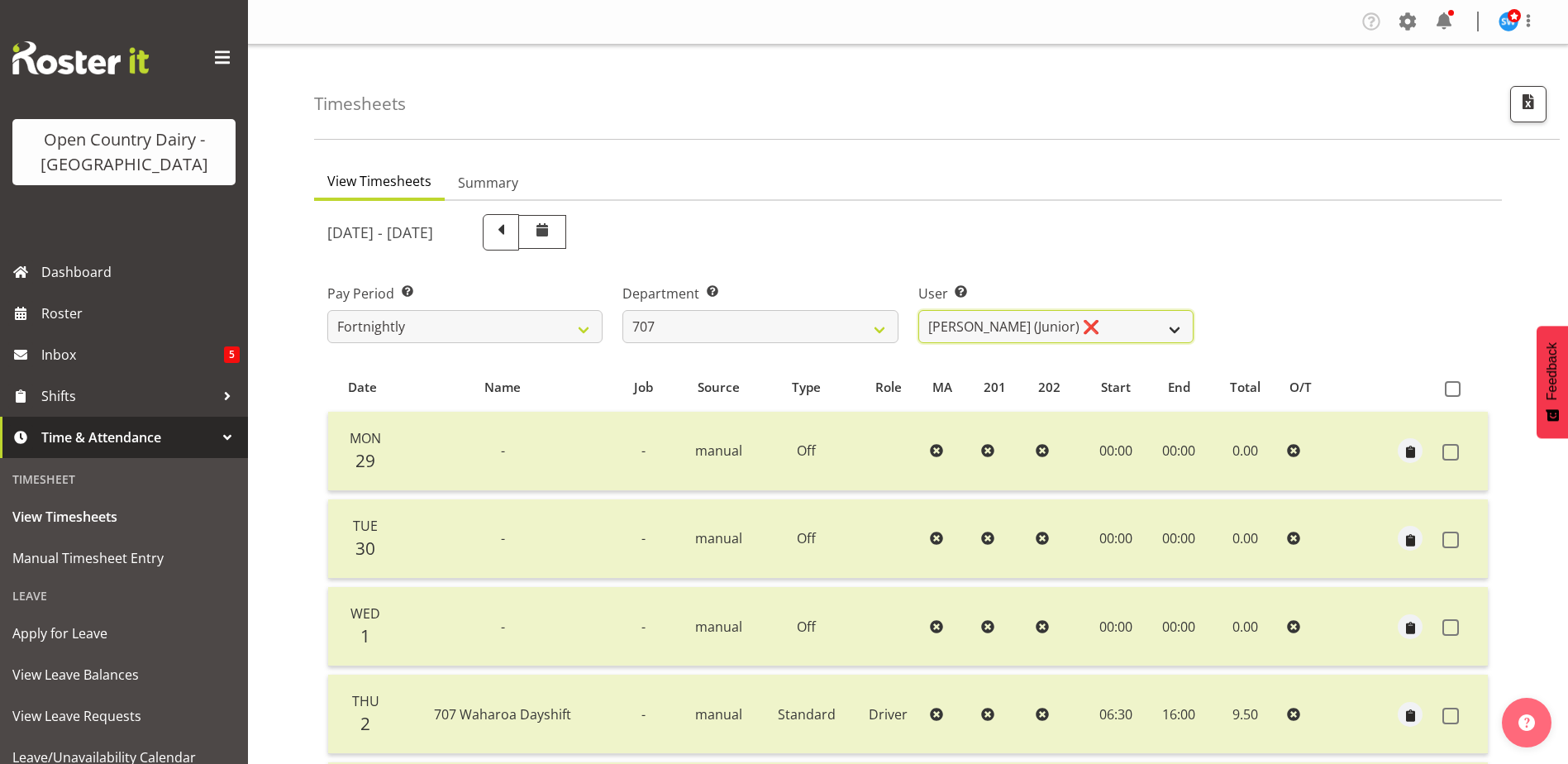
click at [1106, 328] on select "[PERSON_NAME] (TK) Bedford ✔ [PERSON_NAME] (Junior) ❌ [PERSON_NAME] ❌" at bounding box center [1055, 326] width 275 height 33
select select "8199"
click at [918, 310] on select "[PERSON_NAME] (TK) Bedford ✔ [PERSON_NAME] (Junior) ❌ [PERSON_NAME] ❌" at bounding box center [1055, 326] width 275 height 33
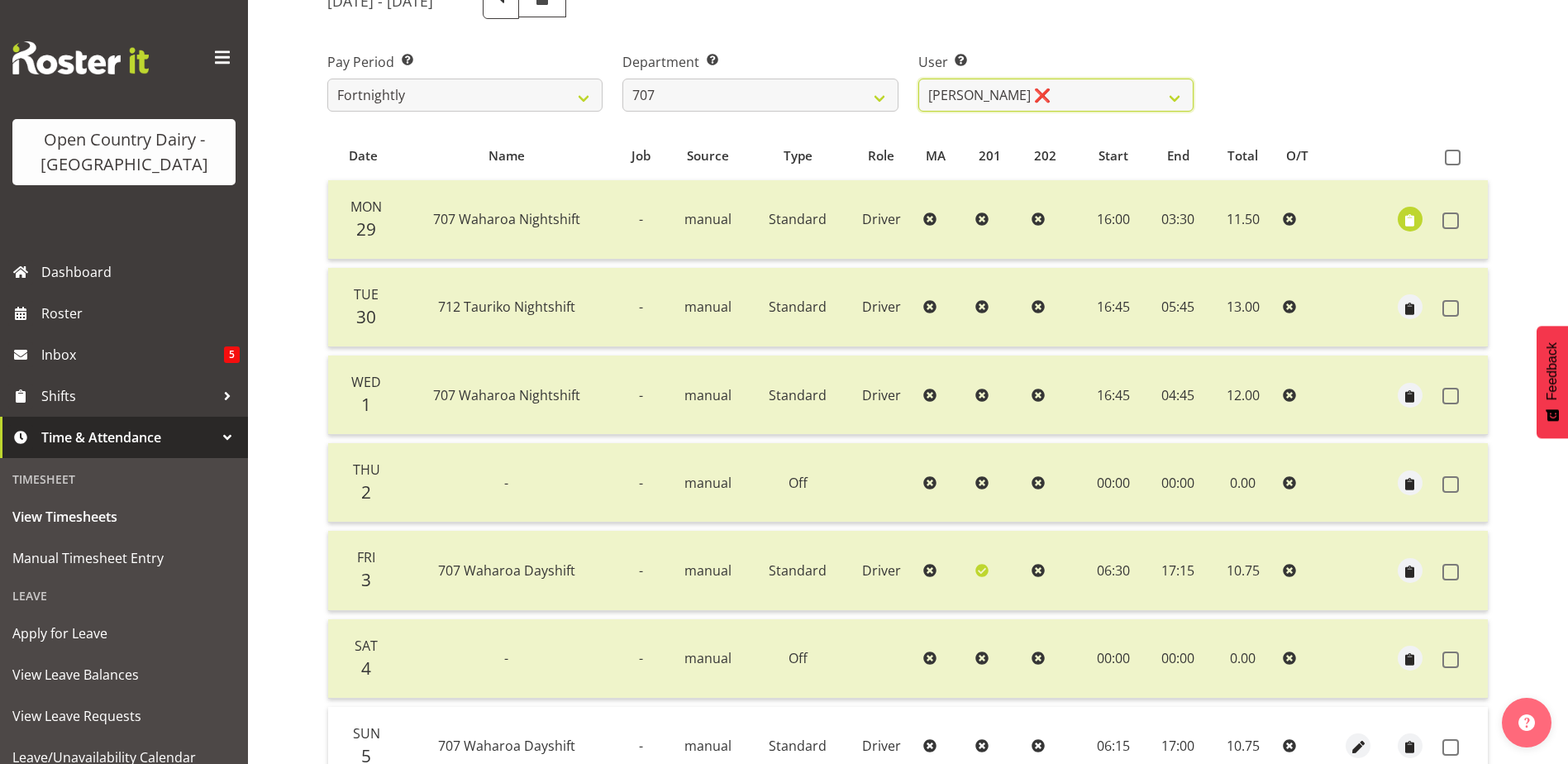
scroll to position [331, 0]
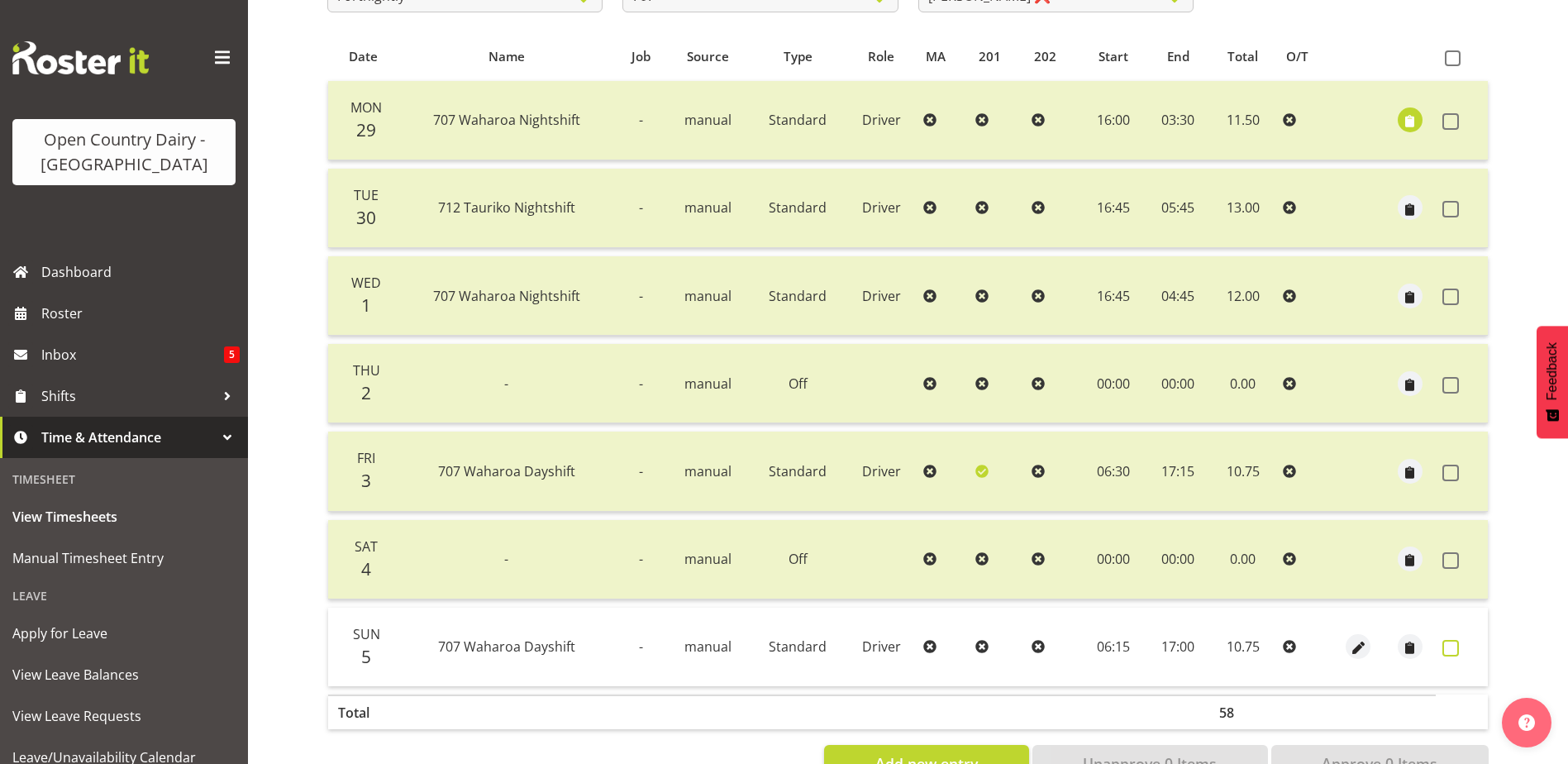
click at [1450, 653] on span at bounding box center [1450, 647] width 17 height 17
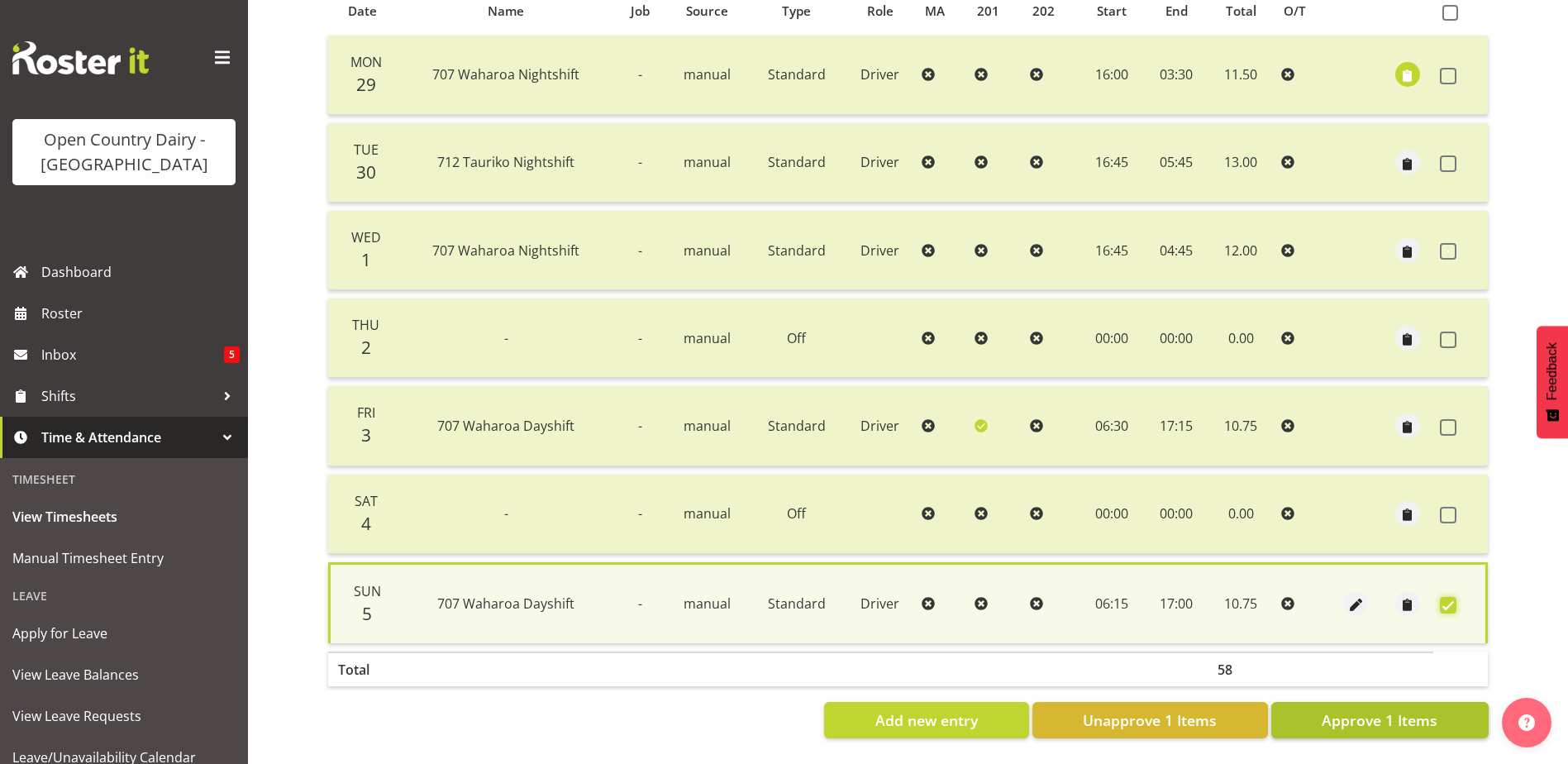
scroll to position [388, 0]
click at [1344, 714] on span "Approve 1 Items" at bounding box center [1379, 720] width 116 height 22
checkbox input "false"
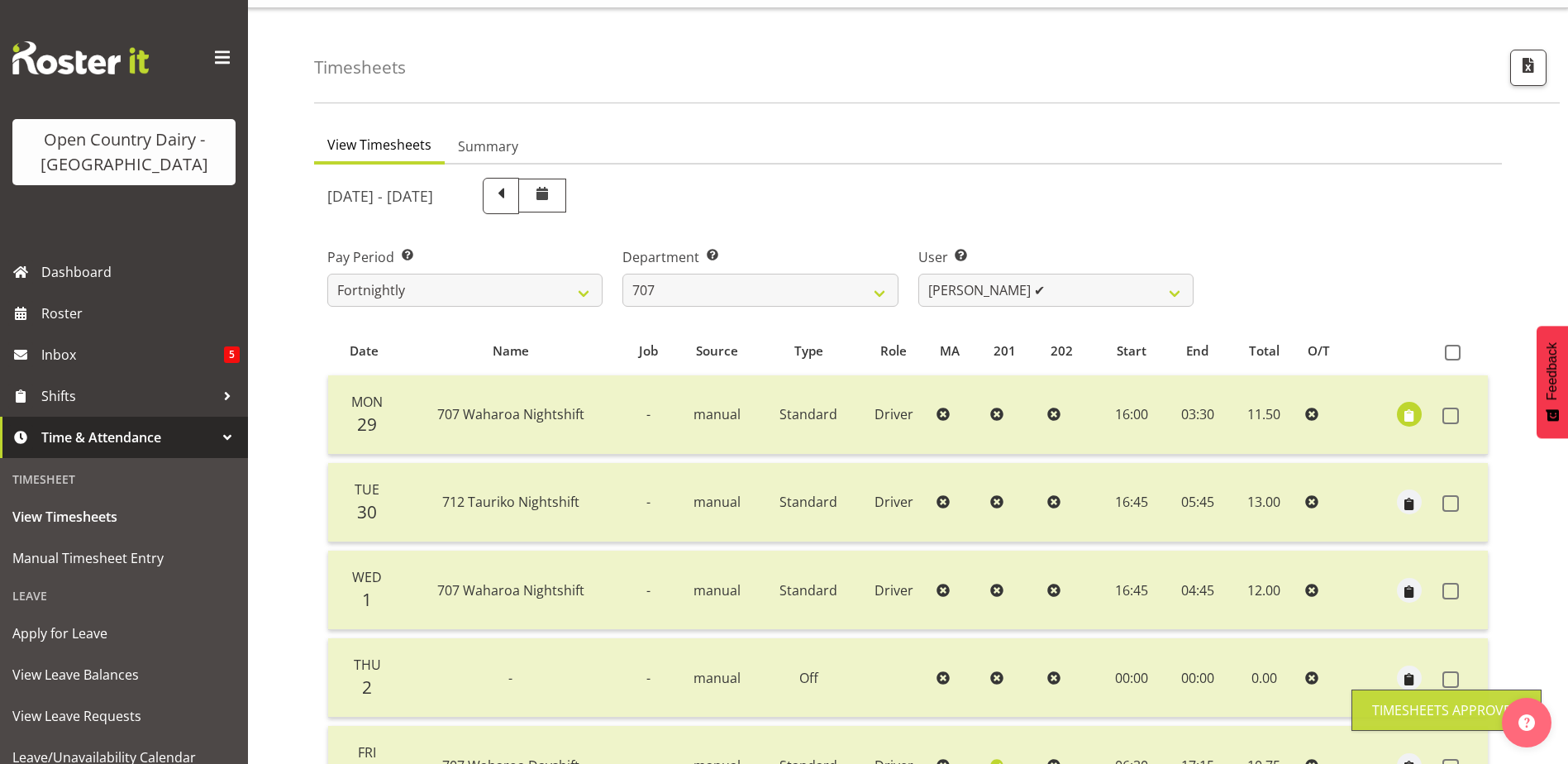
scroll to position [0, 0]
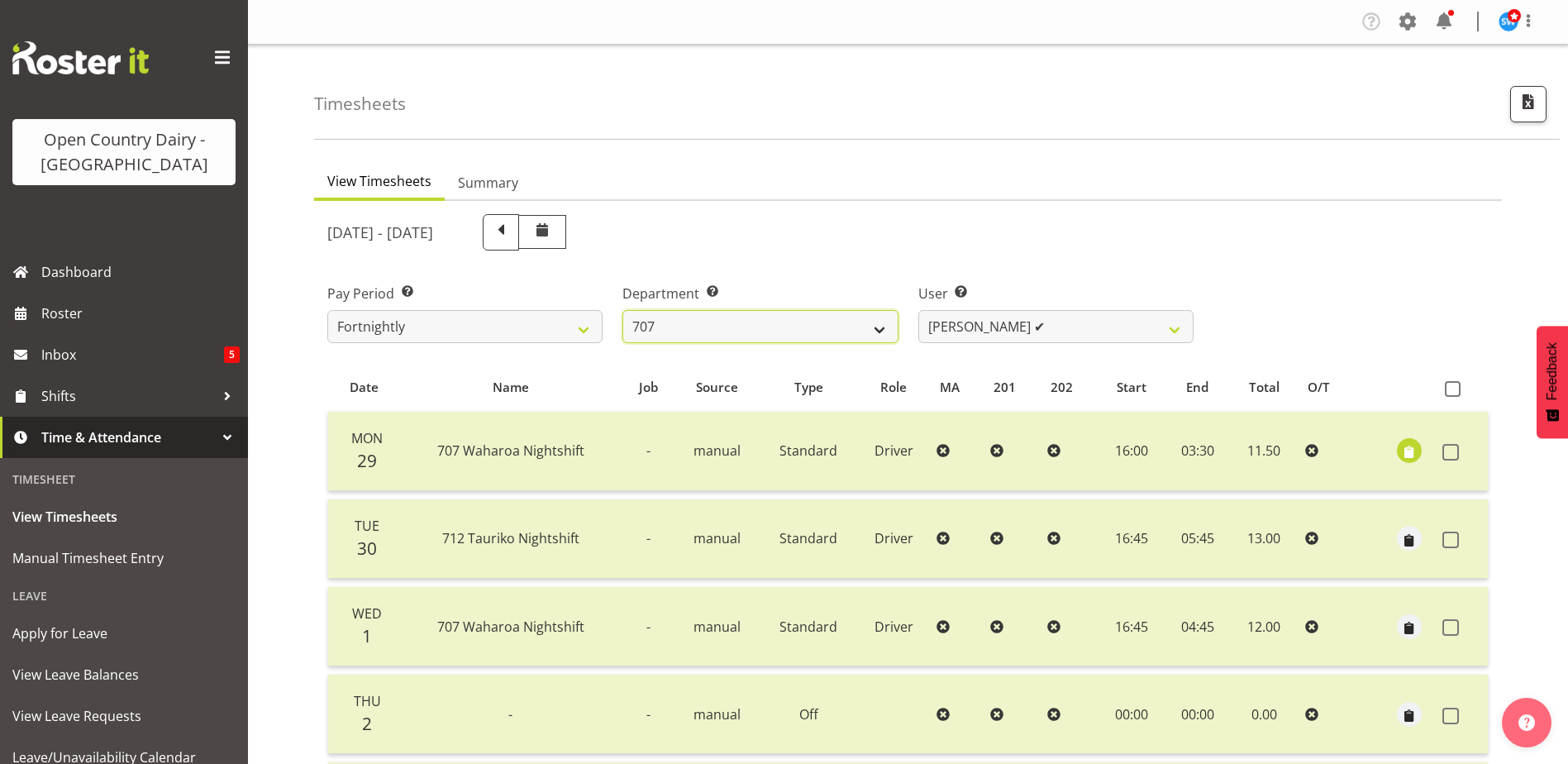
click at [797, 320] on select "701 702 703 704 705 706 707 708 709 710 711 712 713 714 715 716 717 718 719 720" at bounding box center [760, 326] width 275 height 33
select select "762"
click at [622, 310] on select "701 702 703 704 705 706 707 708 709 710 711 712 713 714 715 716 717 718 719 720" at bounding box center [760, 326] width 275 height 33
select select "11919"
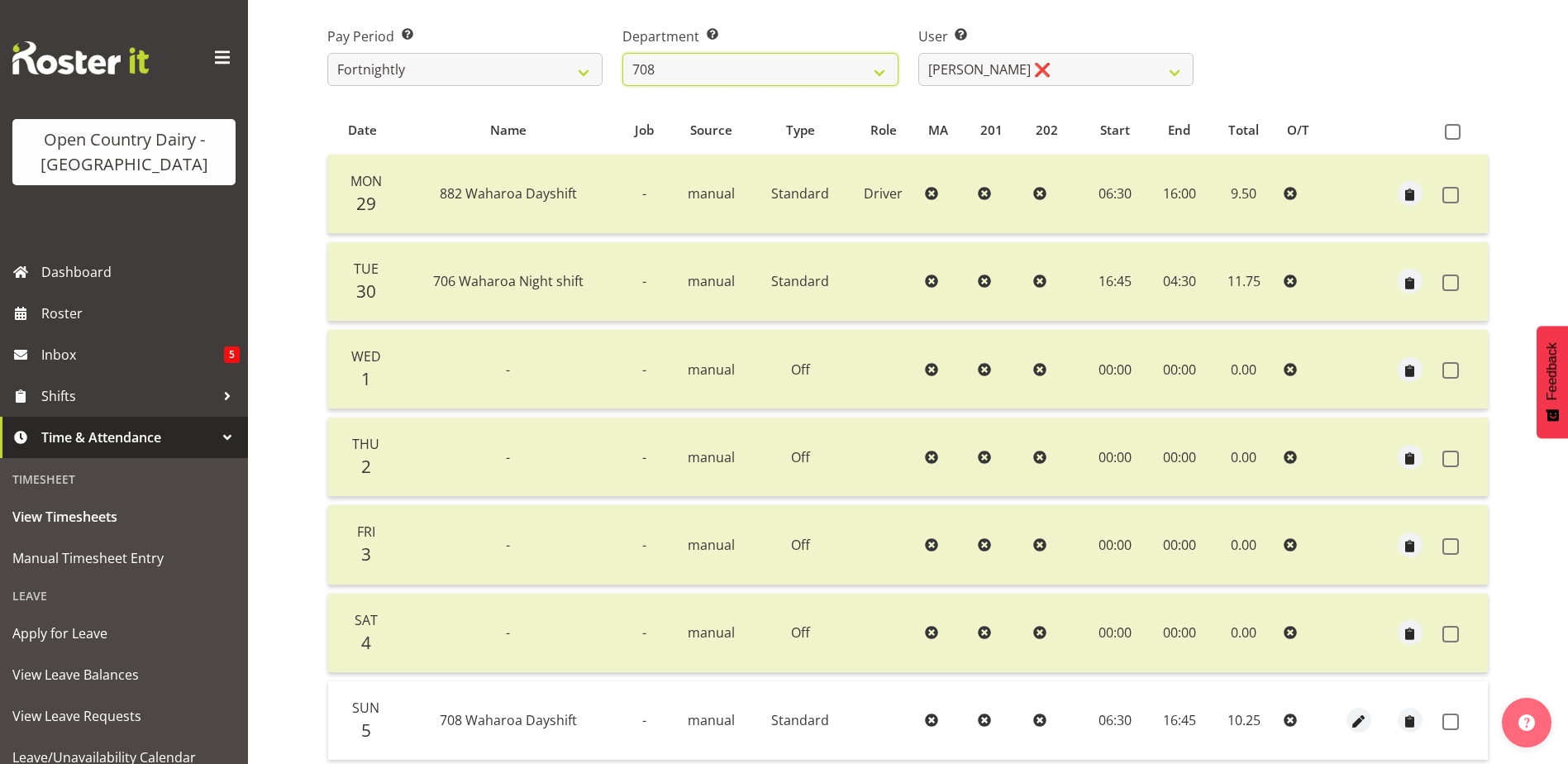
scroll to position [304, 0]
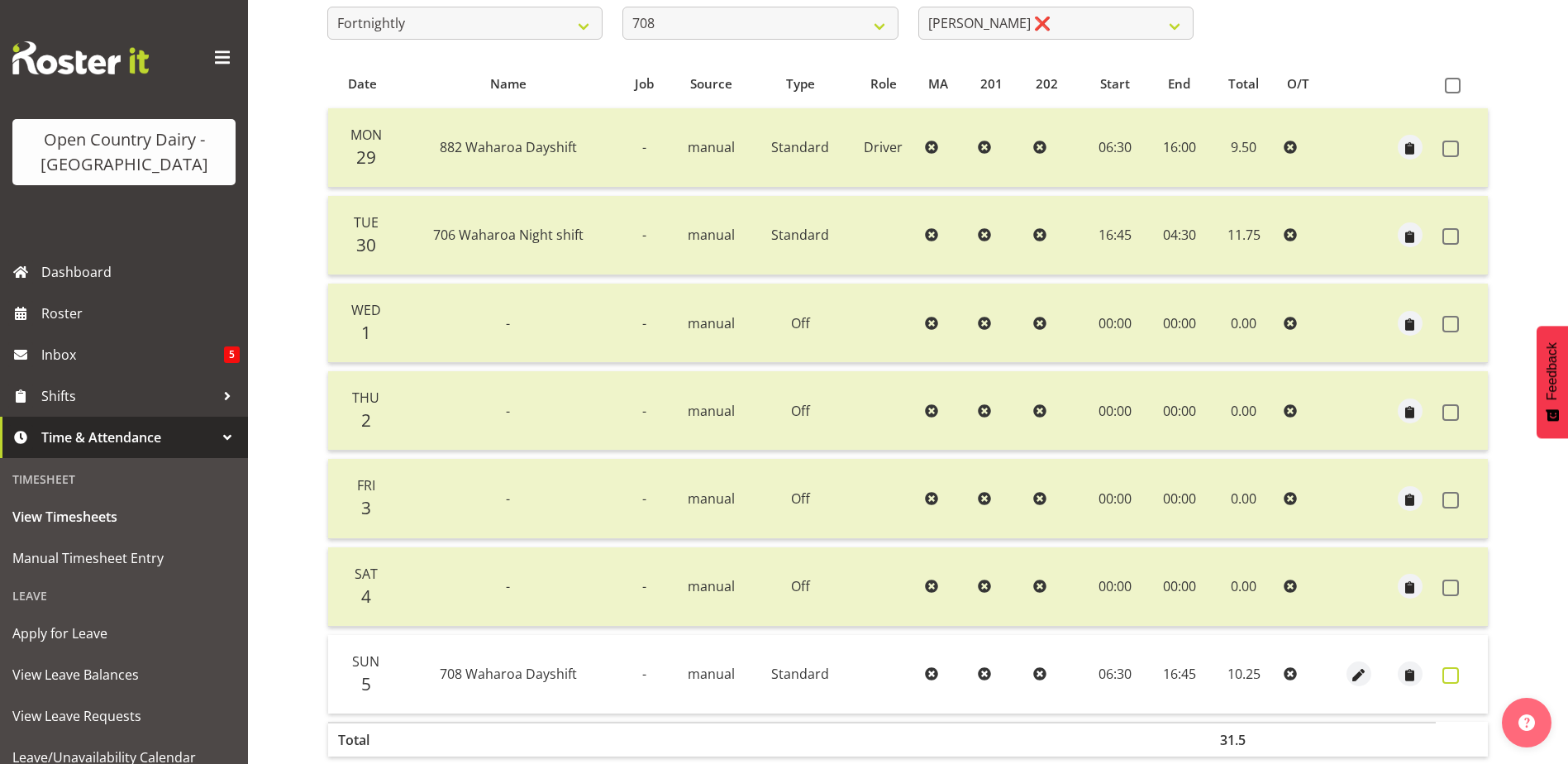
click at [1449, 678] on span at bounding box center [1450, 674] width 17 height 17
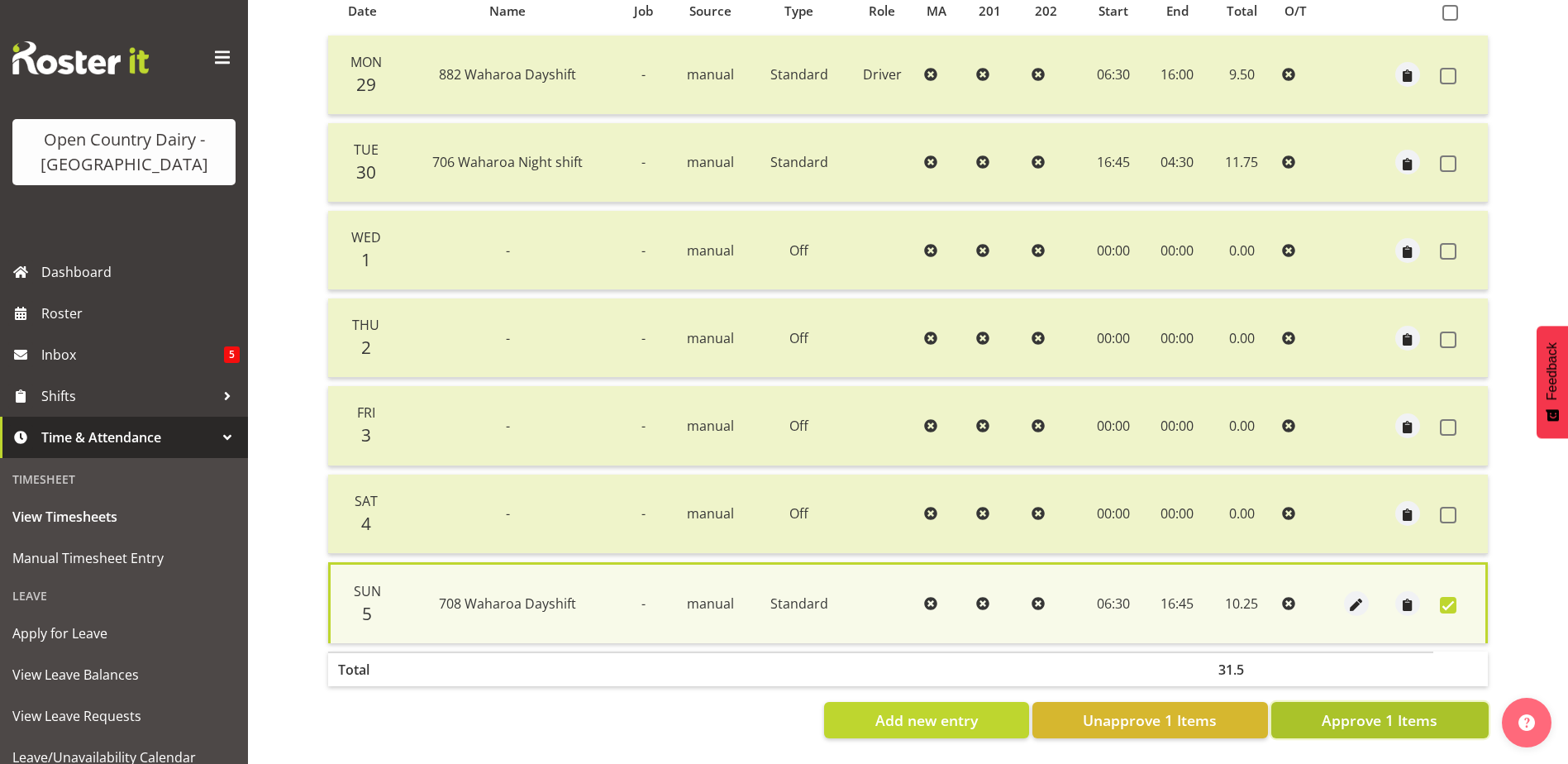
click at [1420, 710] on span "Approve 1 Items" at bounding box center [1379, 720] width 116 height 22
checkbox input "false"
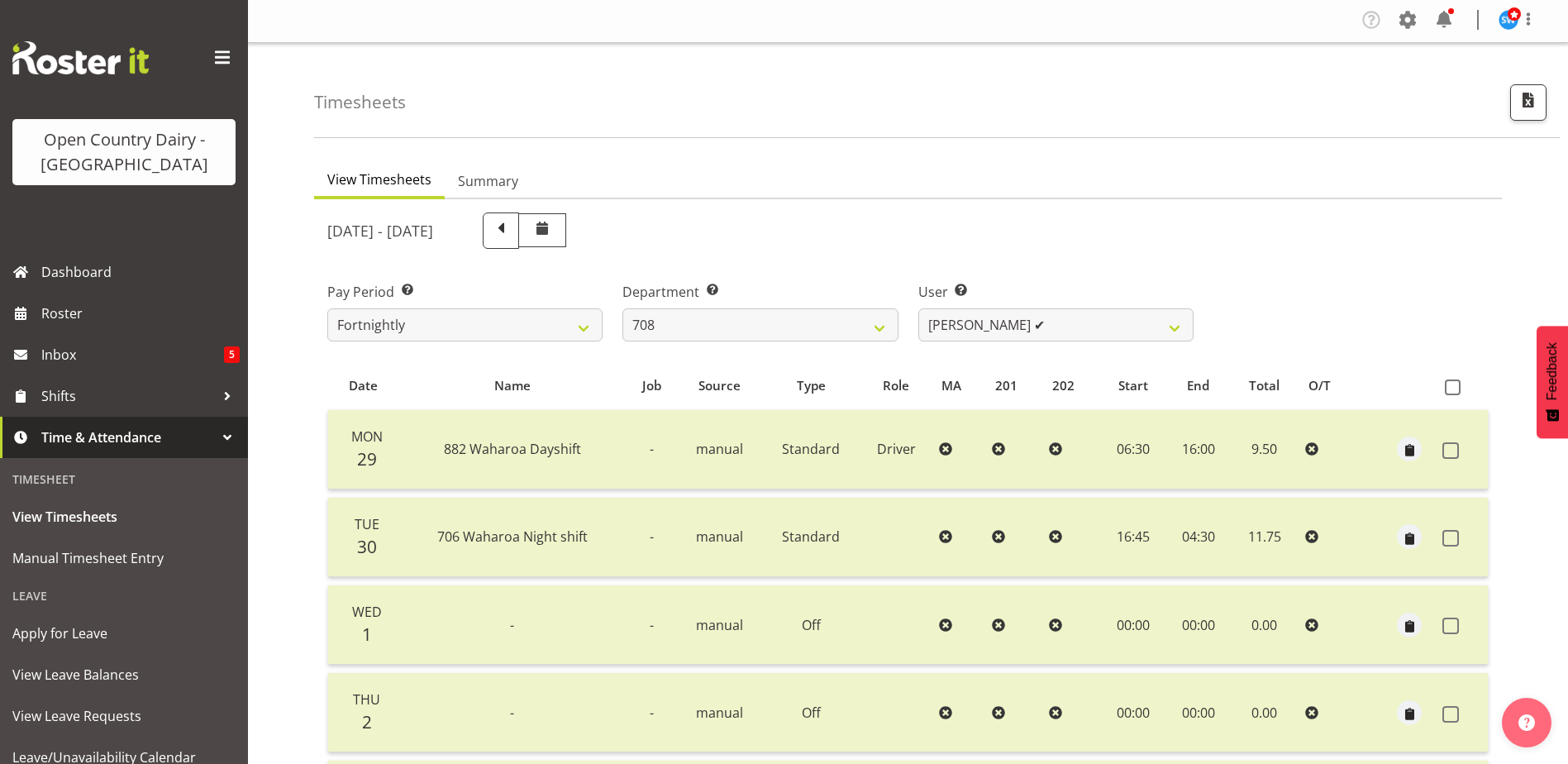
scroll to position [0, 0]
click at [1094, 333] on select "[PERSON_NAME] ✔ [PERSON_NAME] ❌ [PERSON_NAME] ❌" at bounding box center [1055, 326] width 275 height 33
select select "11587"
click at [918, 310] on select "[PERSON_NAME] ✔ [PERSON_NAME] ❌ [PERSON_NAME] ❌" at bounding box center [1055, 326] width 275 height 33
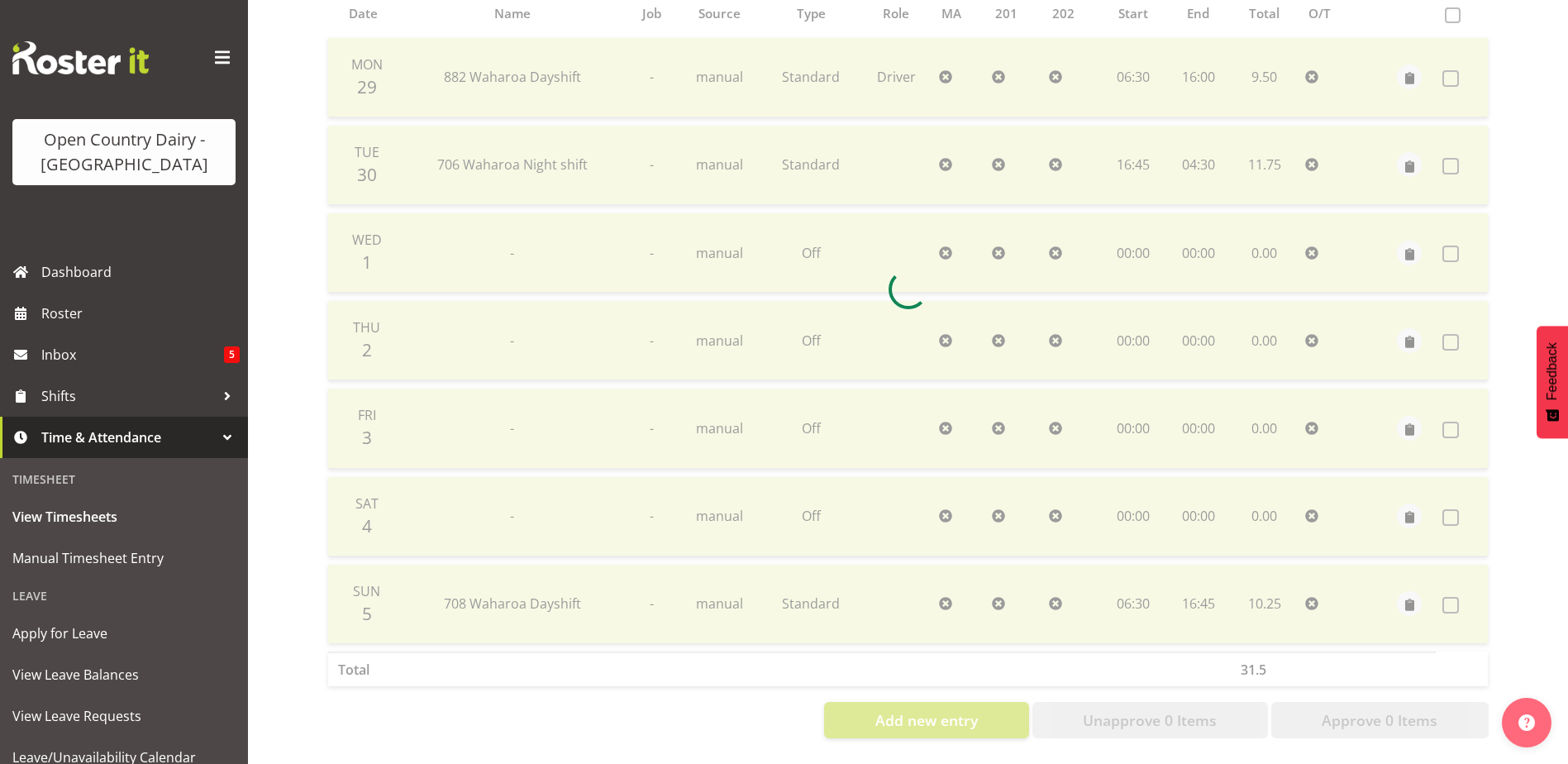
scroll to position [386, 0]
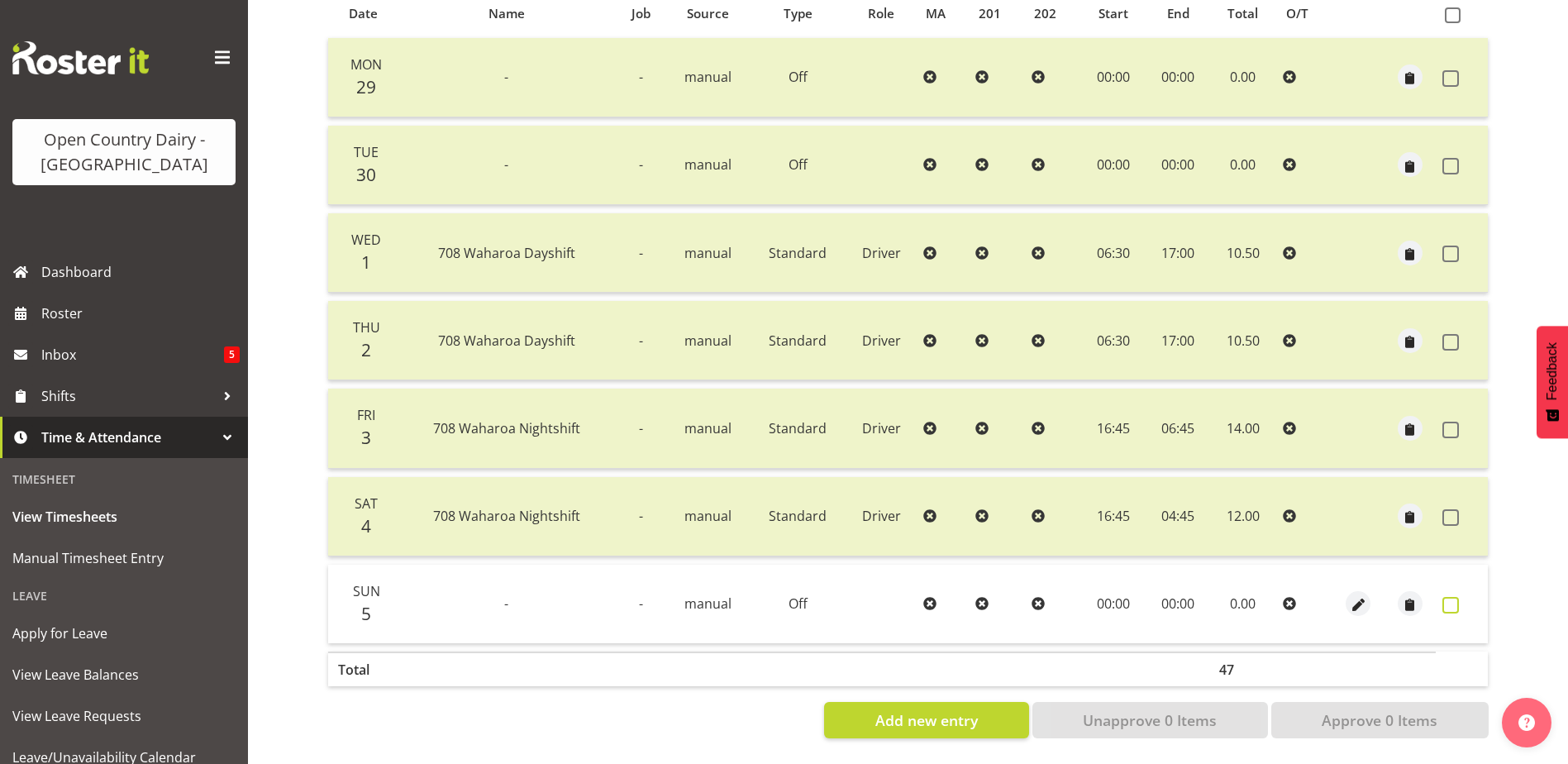
click at [1448, 597] on span at bounding box center [1450, 605] width 17 height 17
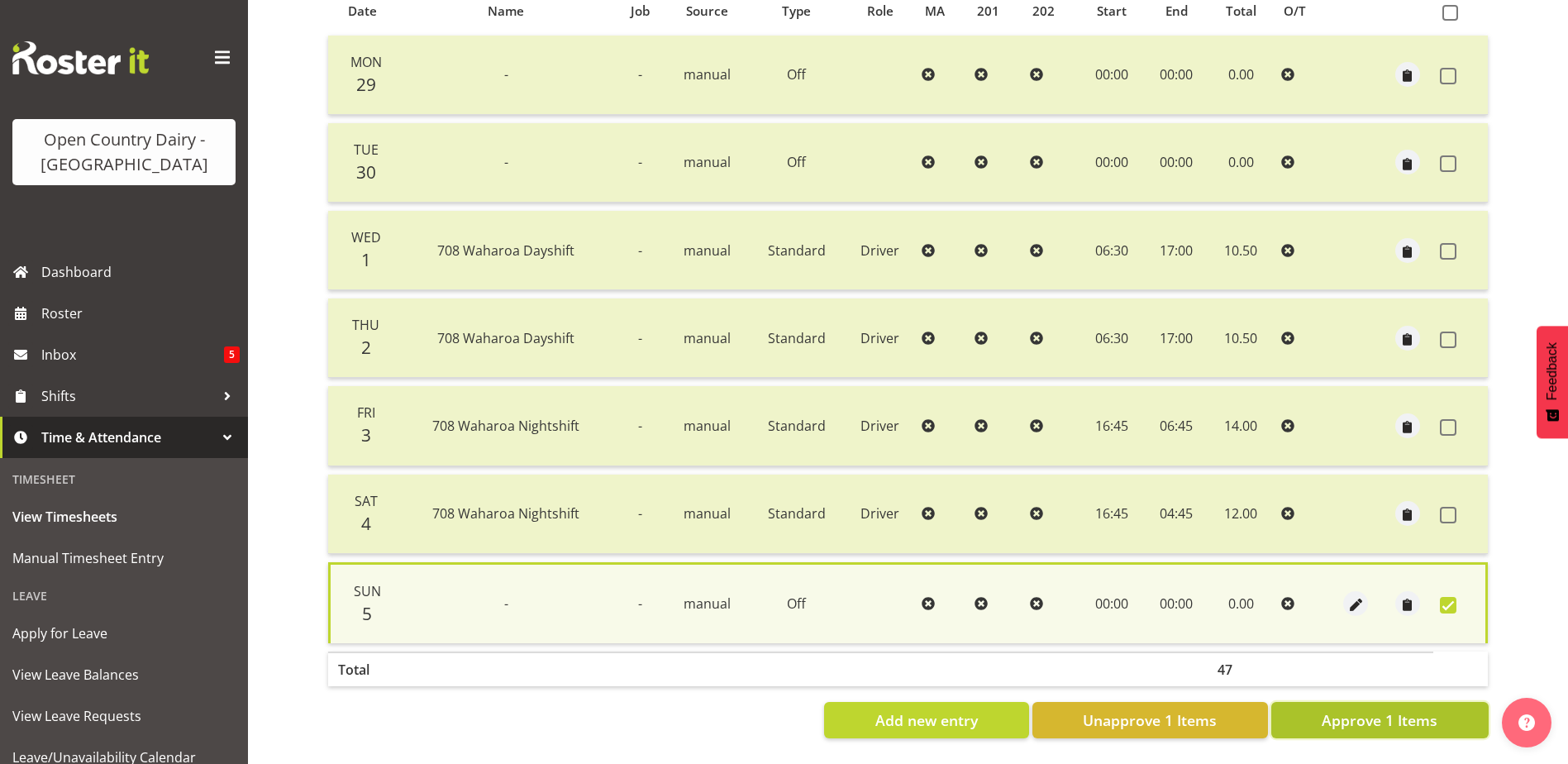
click at [1423, 713] on span "Approve 1 Items" at bounding box center [1379, 720] width 116 height 22
checkbox input "false"
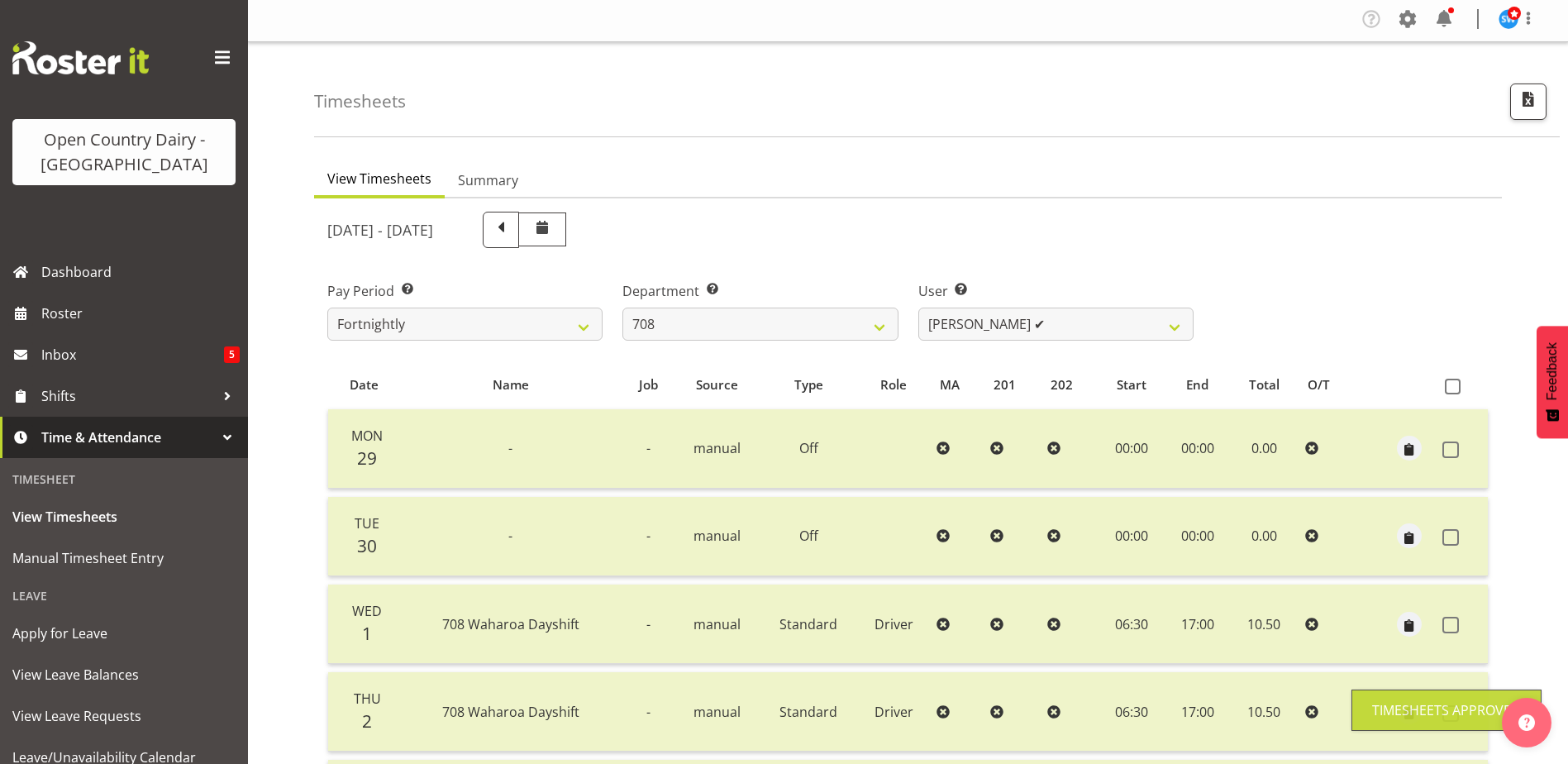
scroll to position [0, 0]
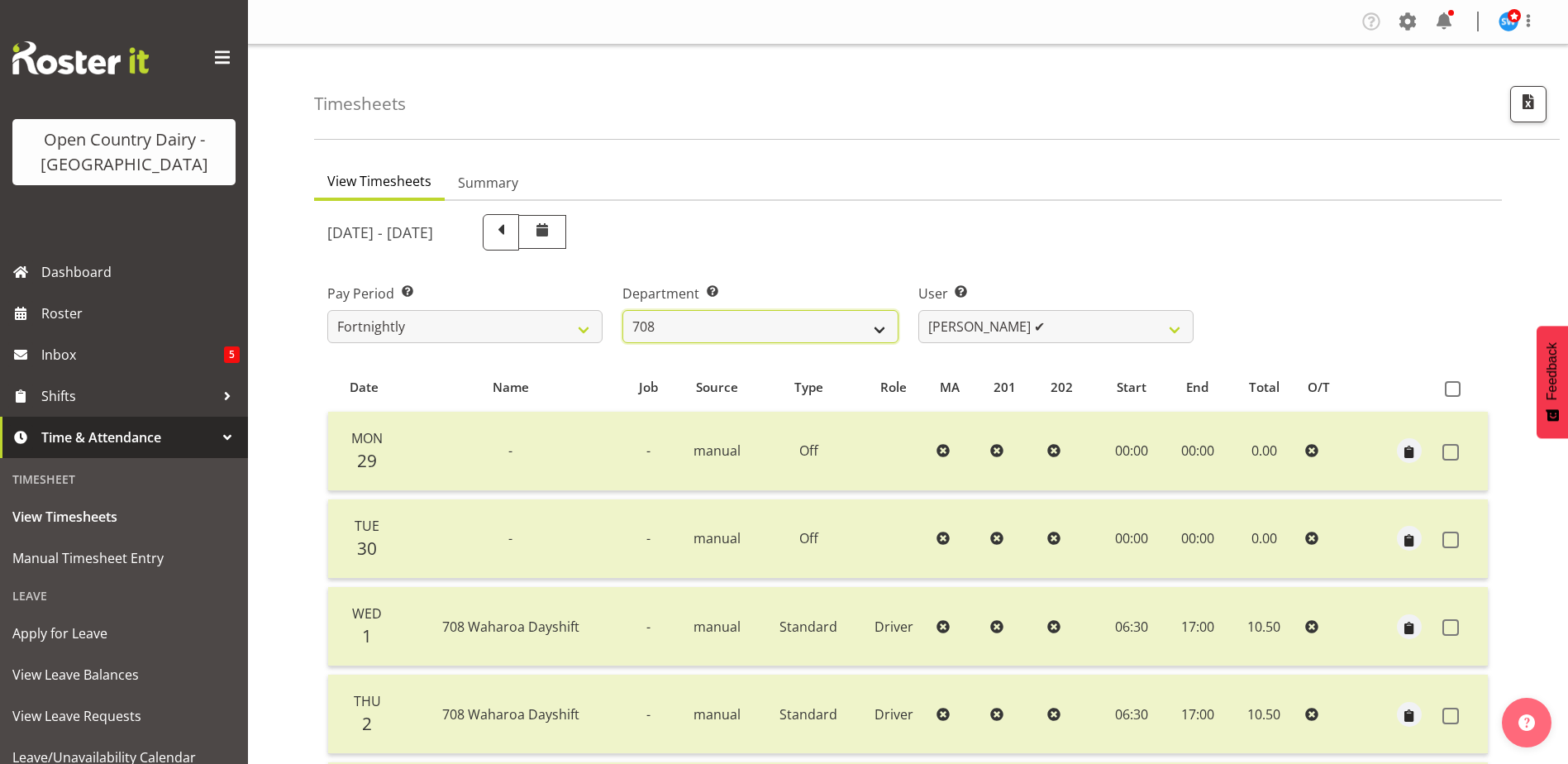
click at [787, 331] on select "701 702 703 704 705 706 707 708 709 710 711 712 713 714 715 716 717 718 719 720" at bounding box center [760, 326] width 275 height 33
select select "735"
click at [622, 310] on select "701 702 703 704 705 706 707 708 709 710 711 712 713 714 715 716 717 718 719 720" at bounding box center [760, 326] width 275 height 33
select select "10056"
